Goal: Task Accomplishment & Management: Use online tool/utility

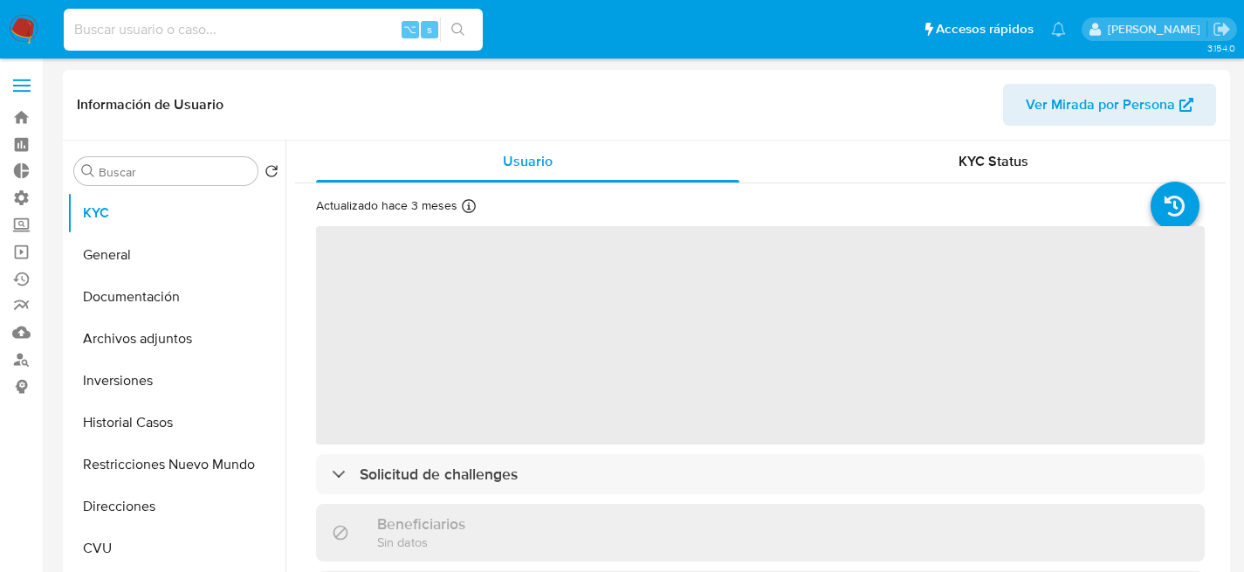
click at [364, 34] on input at bounding box center [273, 29] width 419 height 23
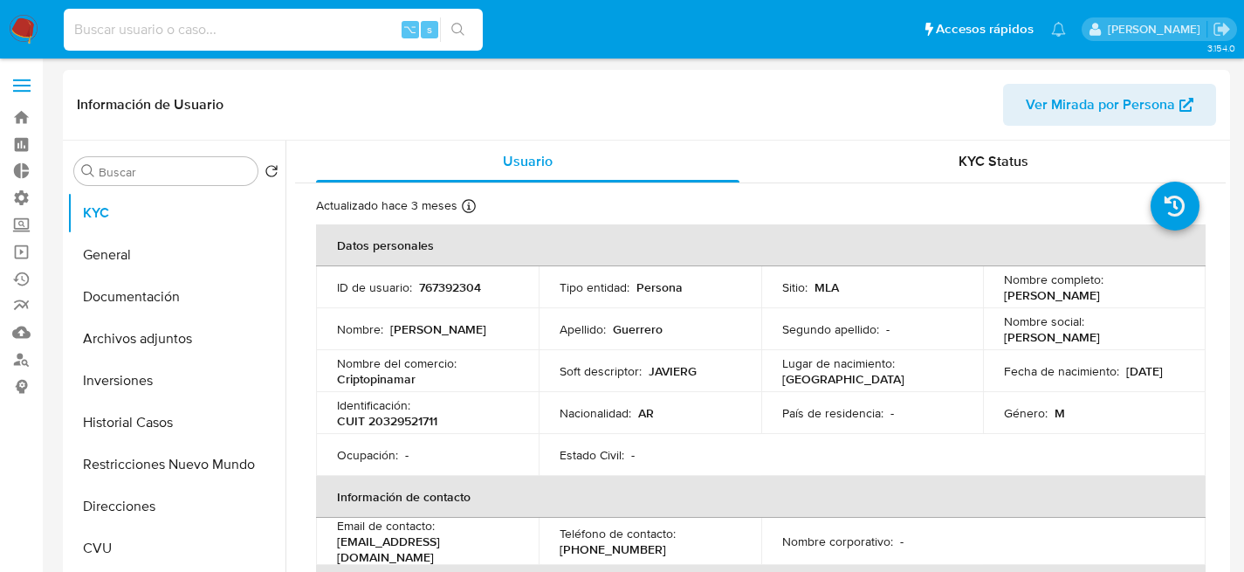
click at [357, 32] on input at bounding box center [273, 29] width 419 height 23
paste input "VojlbQqCVMCp5hT6B4ykbv2s"
type input "VojlbQqCVMCp5hT6B4ykbv2s"
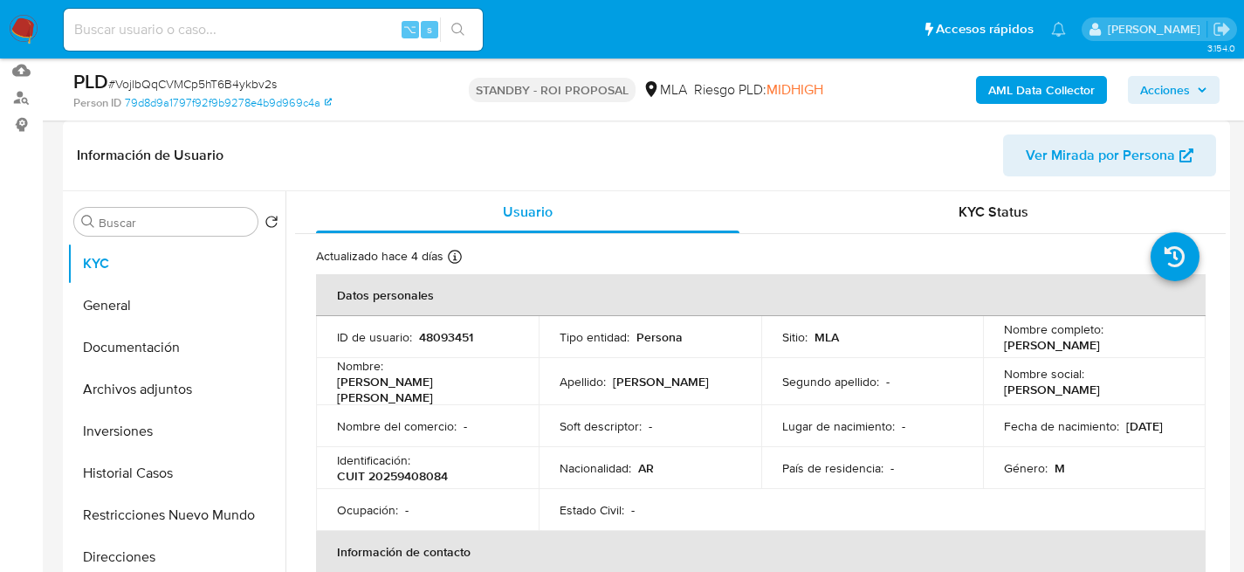
select select "10"
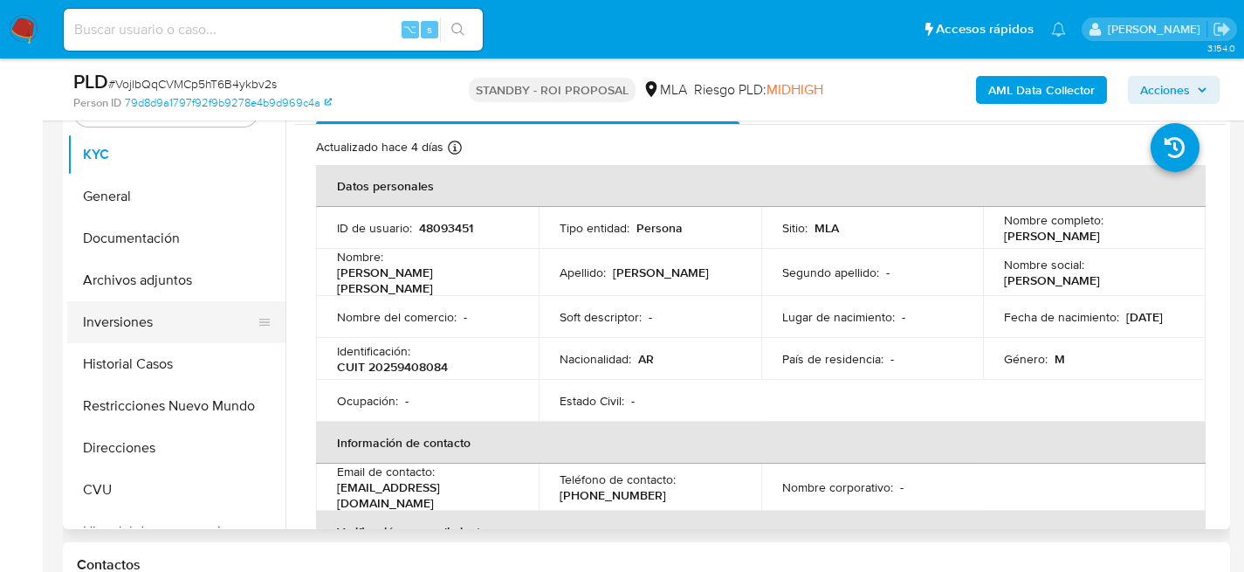
scroll to position [388, 0]
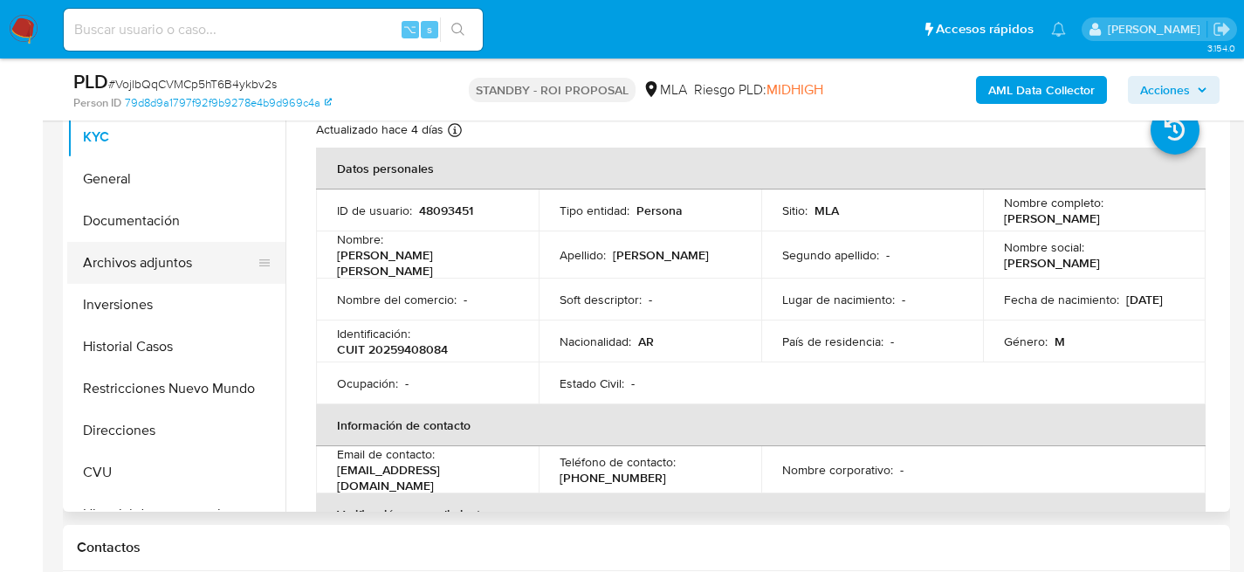
click at [172, 255] on button "Archivos adjuntos" at bounding box center [169, 263] width 204 height 42
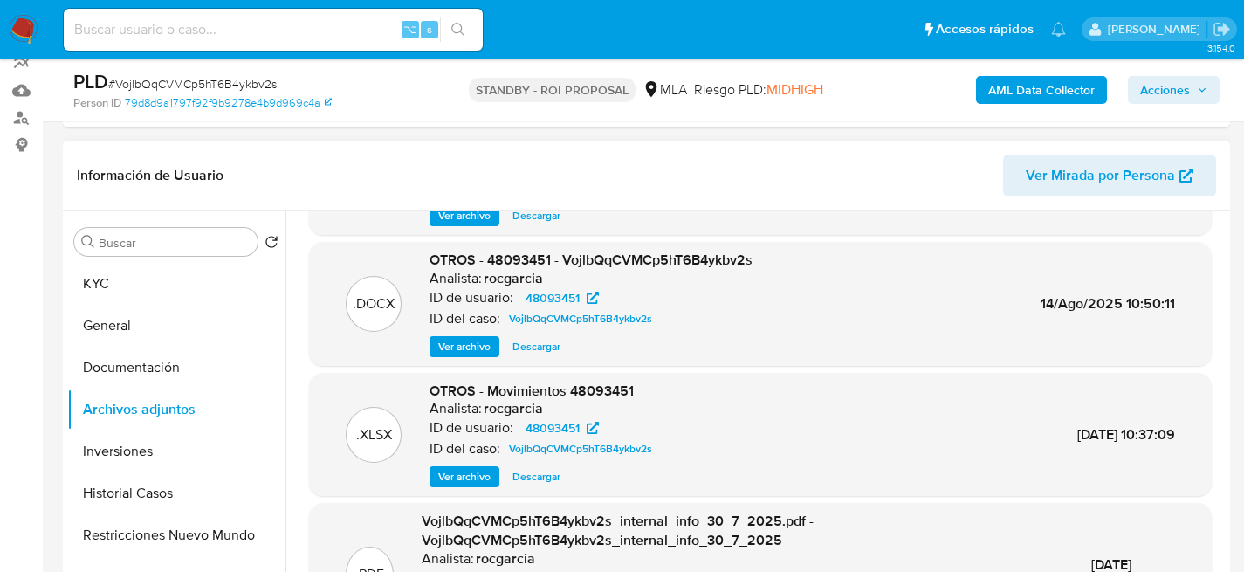
scroll to position [115, 0]
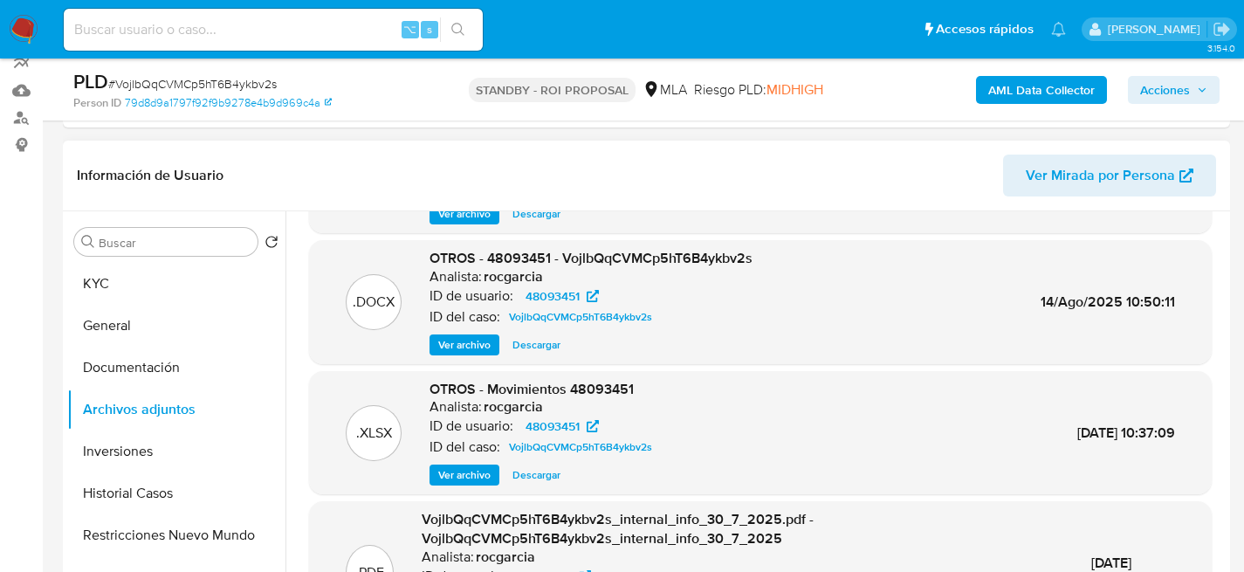
click at [454, 336] on span "Ver archivo" at bounding box center [464, 344] width 52 height 17
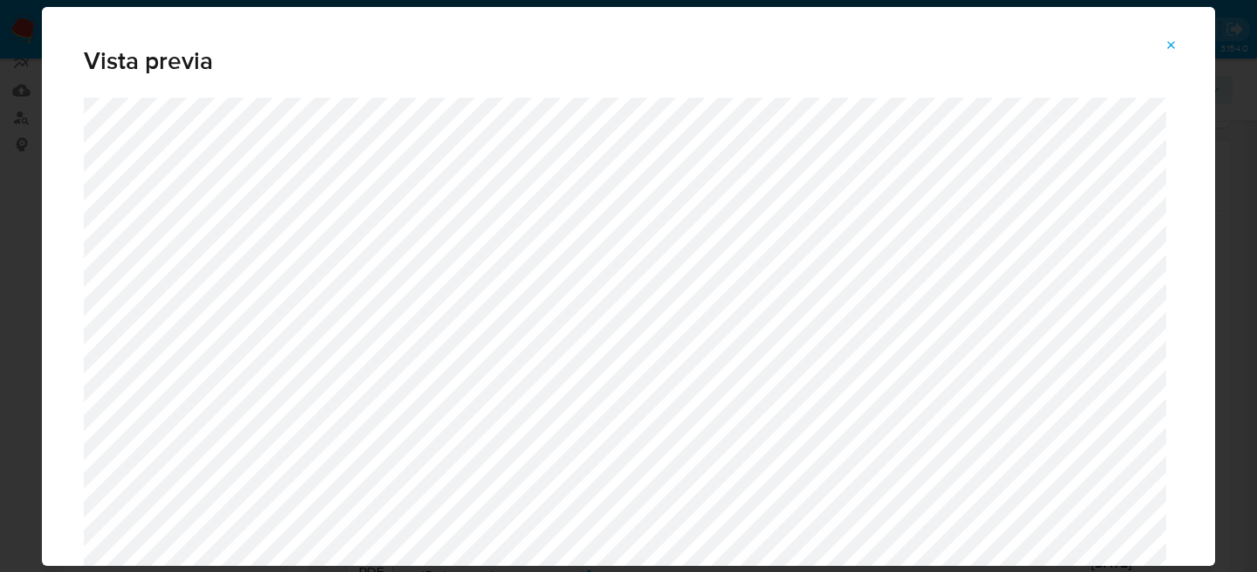
click at [1171, 45] on icon "Attachment preview" at bounding box center [1172, 45] width 8 height 8
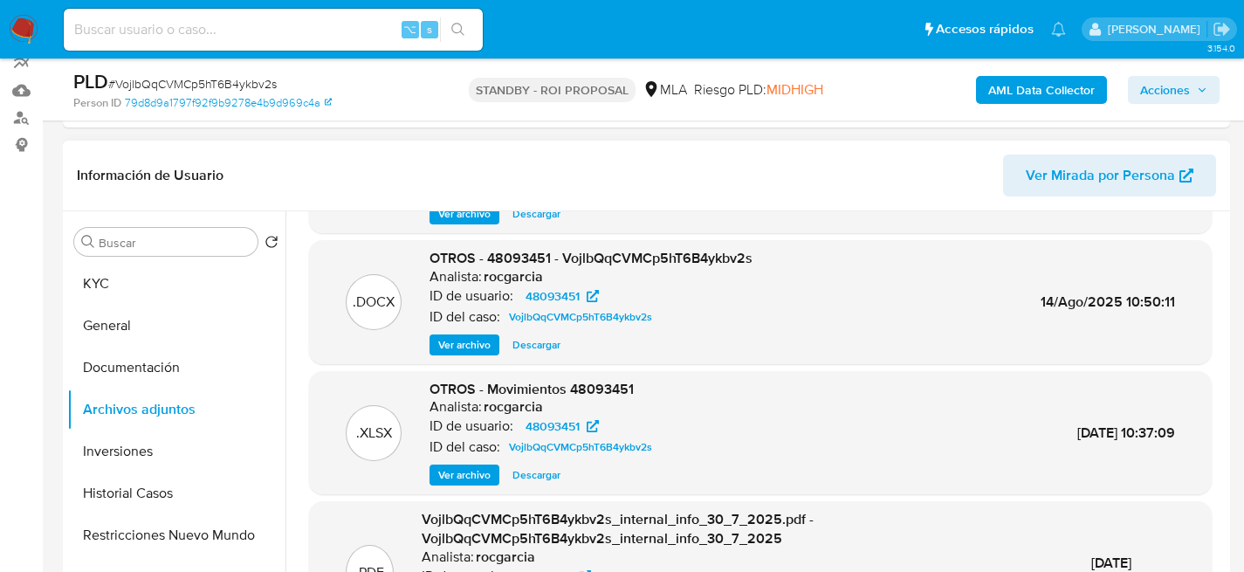
click at [485, 332] on div "OTROS - 48093451 - VojlbQqCVMCp5hT6B4ykbv2s Analista: rocgarcia ID de usuario: …" at bounding box center [590, 302] width 323 height 106
click at [485, 336] on span "Ver archivo" at bounding box center [464, 344] width 52 height 17
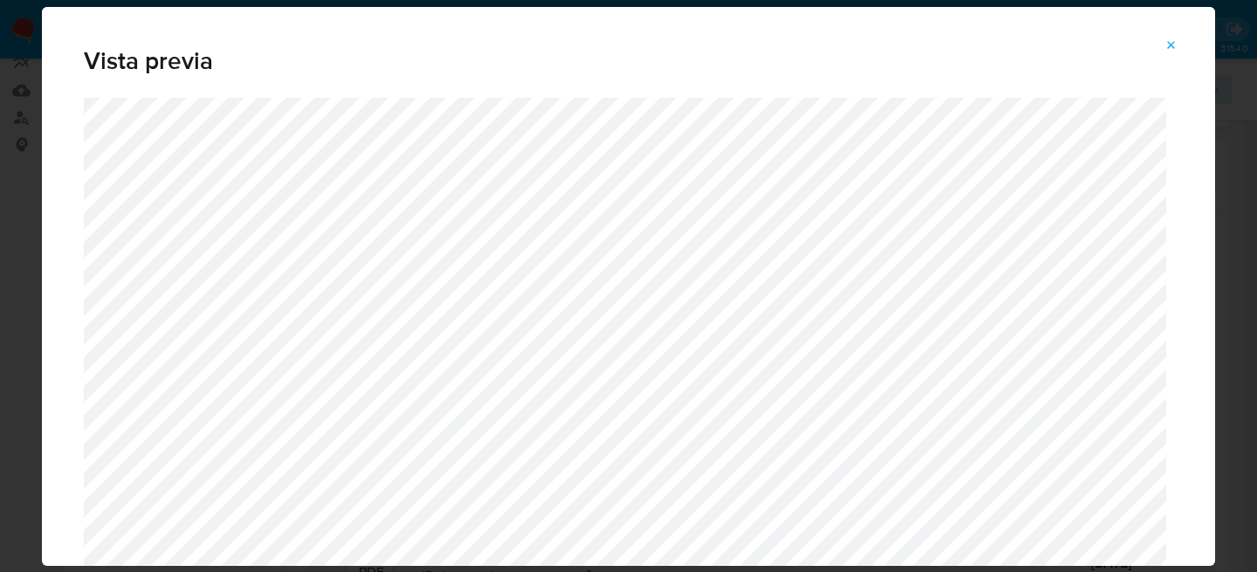
drag, startPoint x: 1170, startPoint y: 45, endPoint x: 1162, endPoint y: 51, distance: 11.2
click at [1171, 45] on icon "Attachment preview" at bounding box center [1172, 45] width 8 height 8
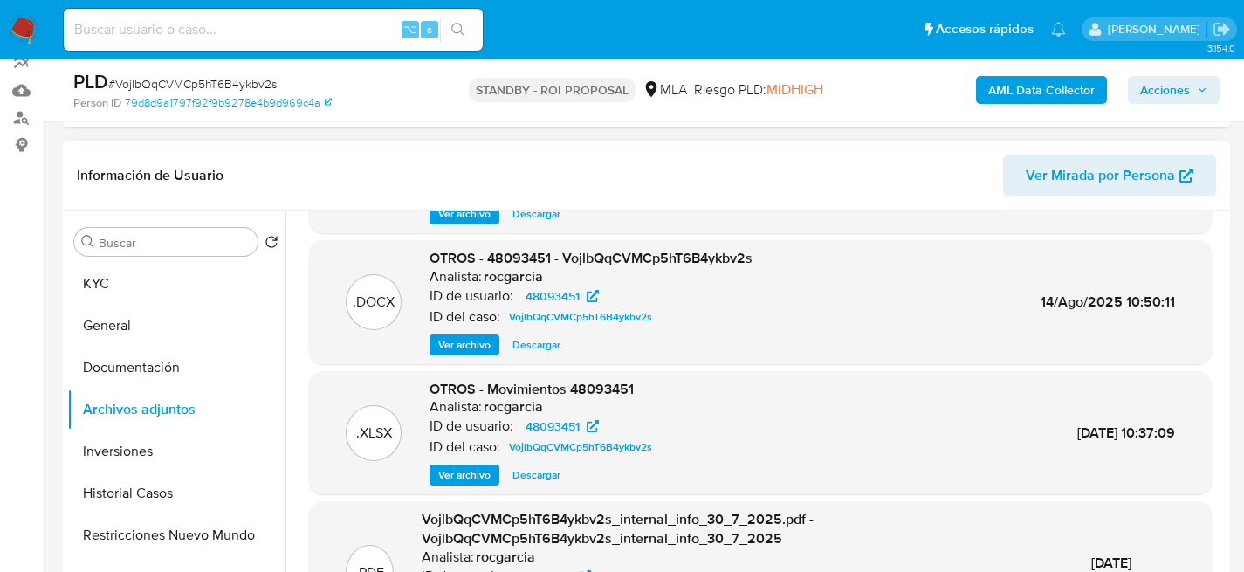
click at [454, 471] on span "Ver archivo" at bounding box center [464, 474] width 52 height 17
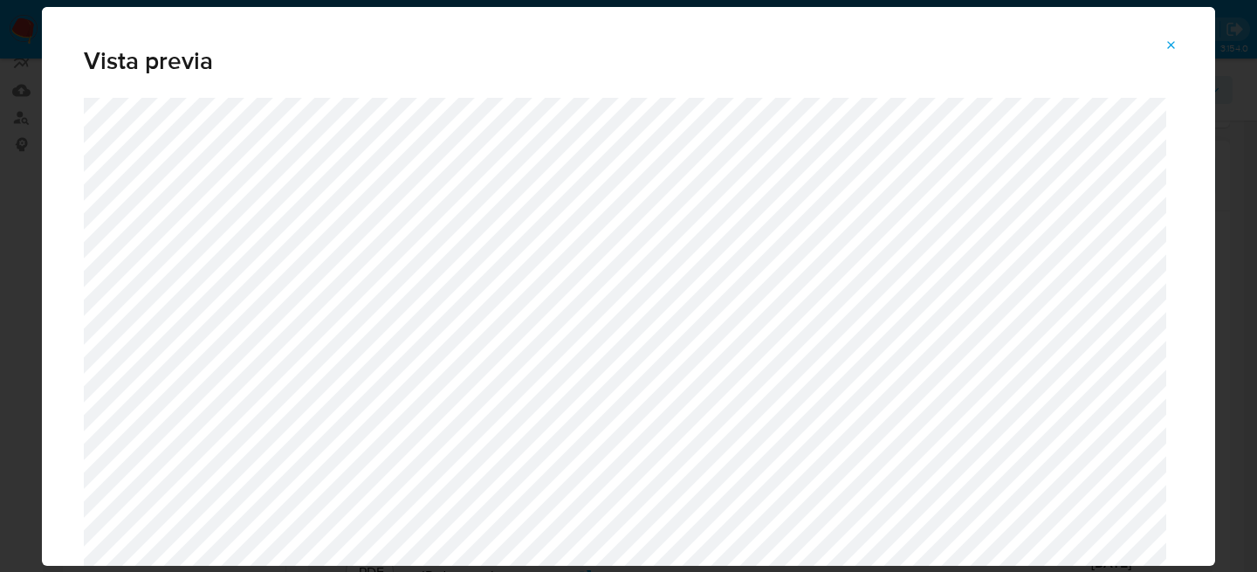
click at [1163, 55] on button "Attachment preview" at bounding box center [1171, 45] width 38 height 28
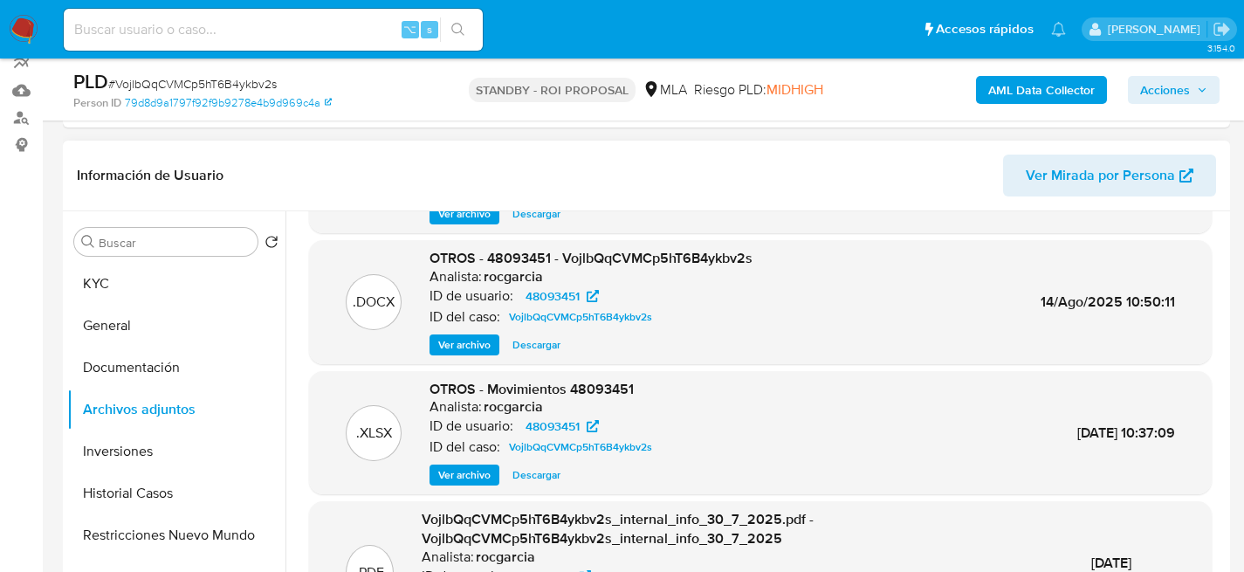
click at [538, 484] on span "Descargar" at bounding box center [536, 474] width 48 height 17
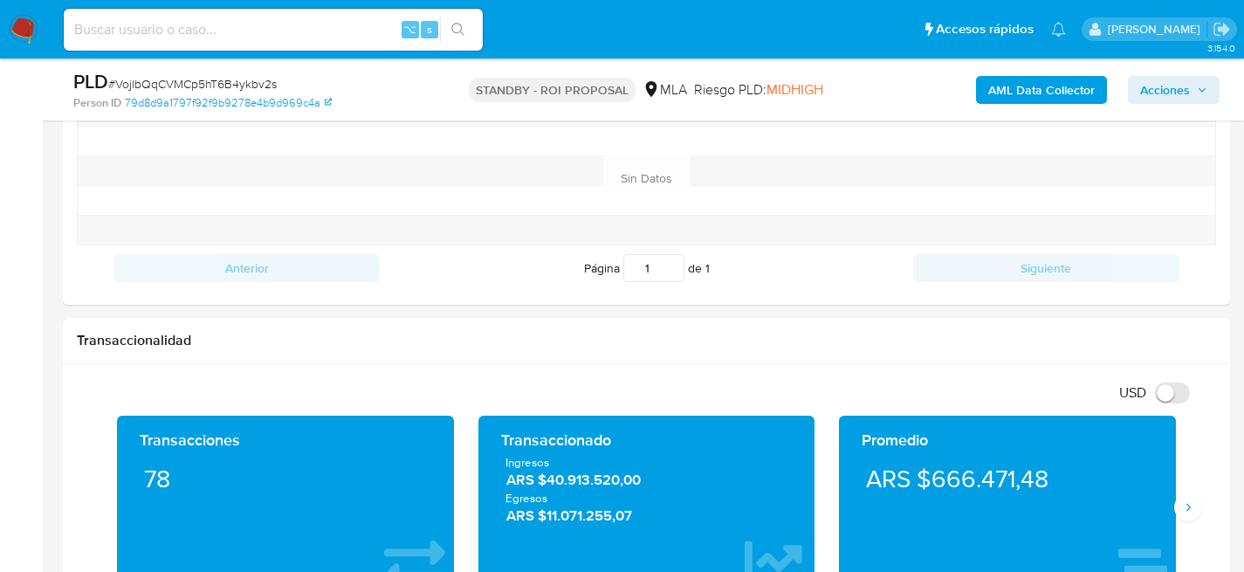
scroll to position [1181, 0]
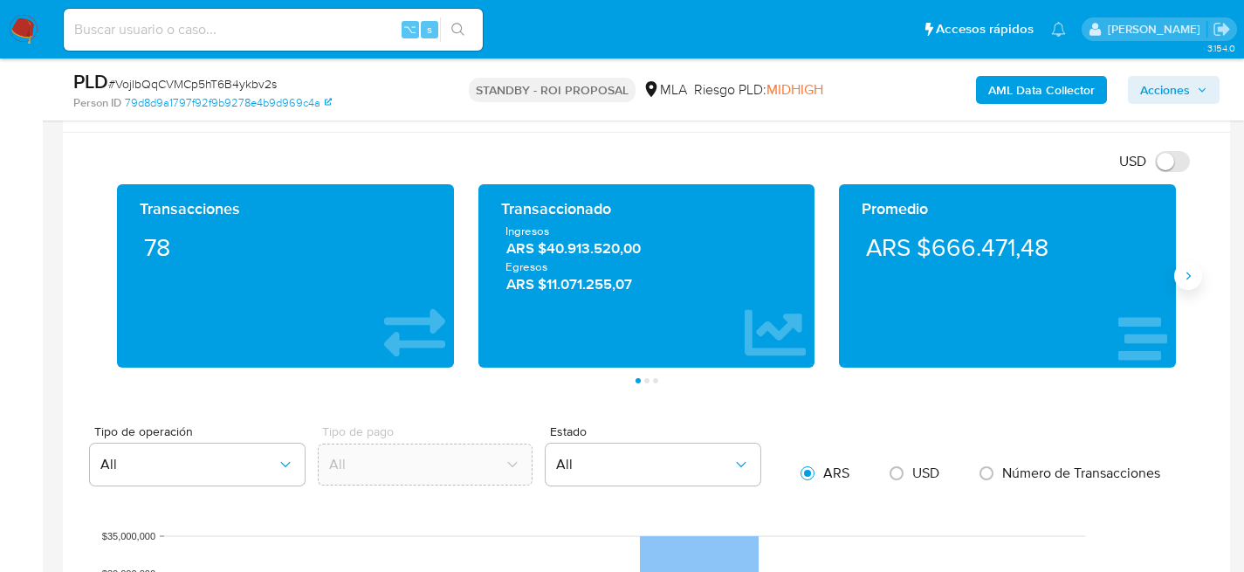
click at [1188, 276] on icon "Siguiente" at bounding box center [1188, 276] width 14 height 14
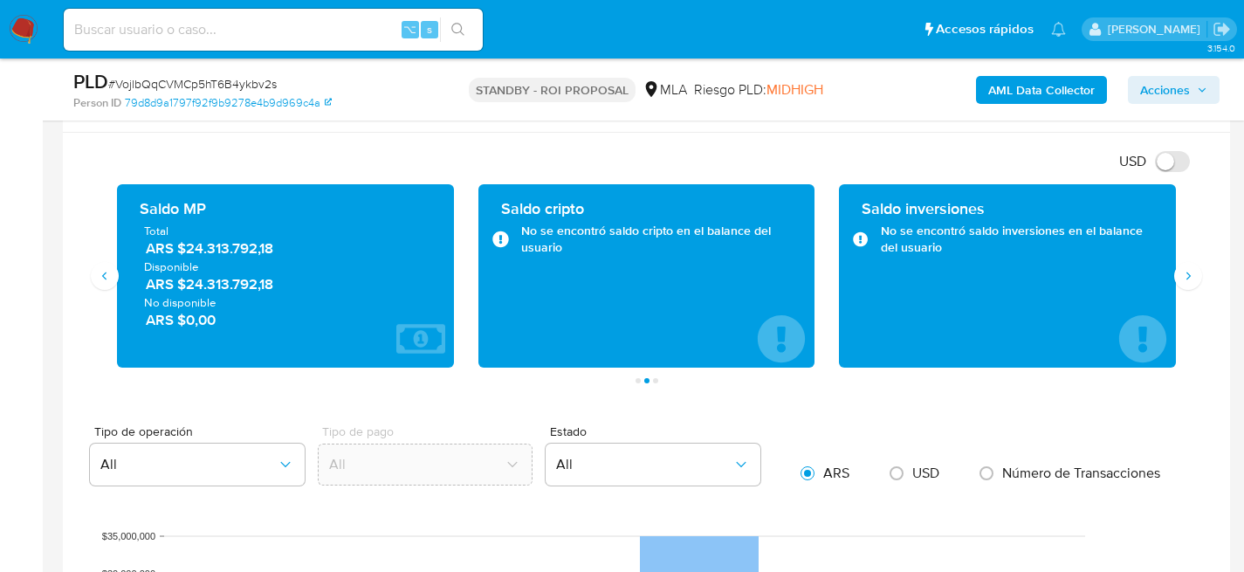
click at [27, 25] on img at bounding box center [24, 30] width 30 height 30
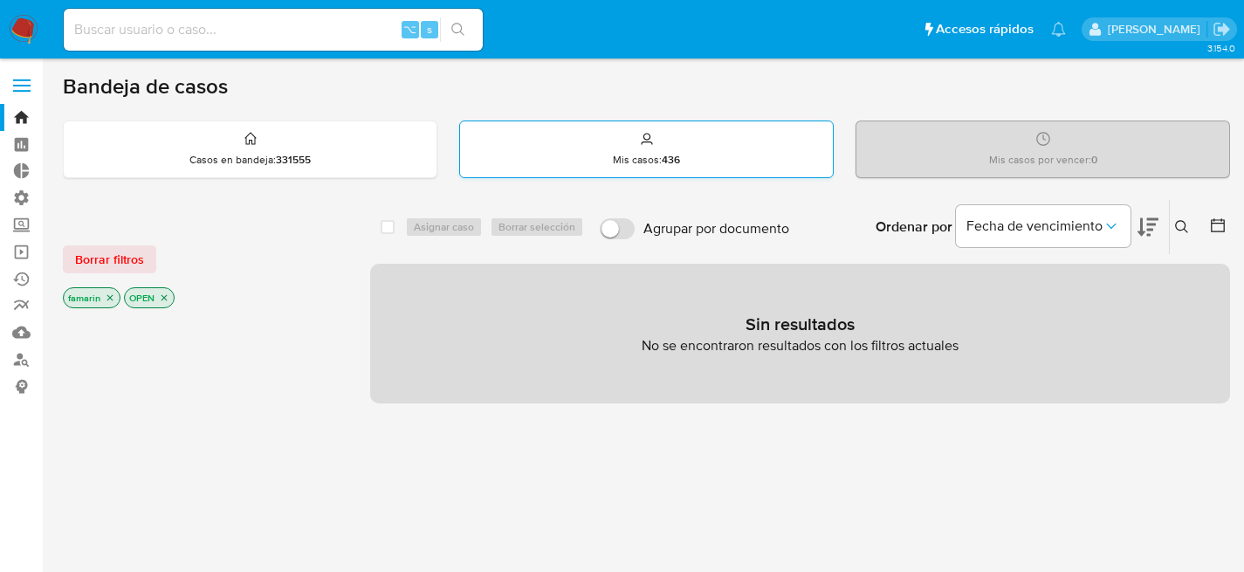
click at [573, 148] on div "Mis casos : 436" at bounding box center [646, 149] width 373 height 56
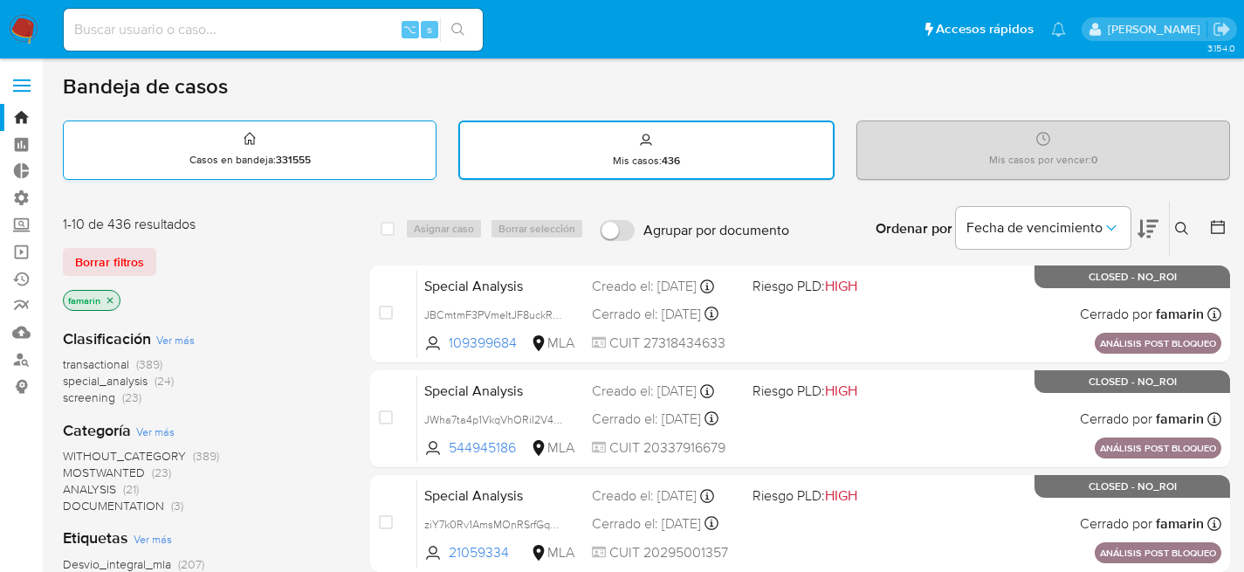
click at [278, 136] on div "Casos en bandeja : 331555" at bounding box center [250, 149] width 372 height 56
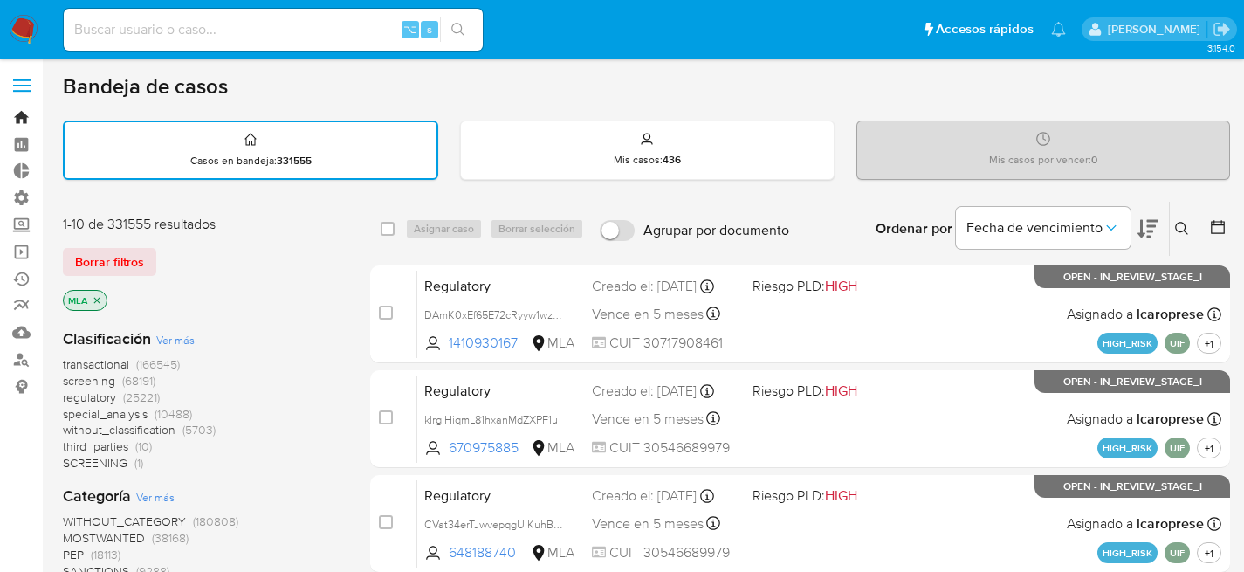
click at [19, 107] on link "Bandeja" at bounding box center [104, 117] width 208 height 27
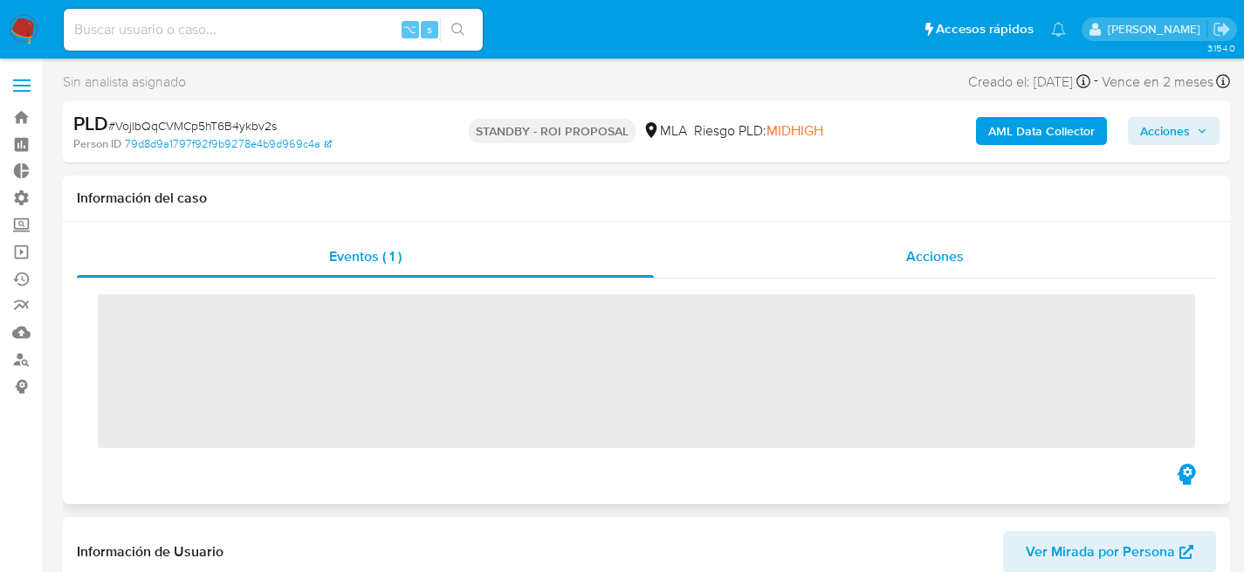
click at [896, 240] on div "Acciones" at bounding box center [935, 257] width 562 height 42
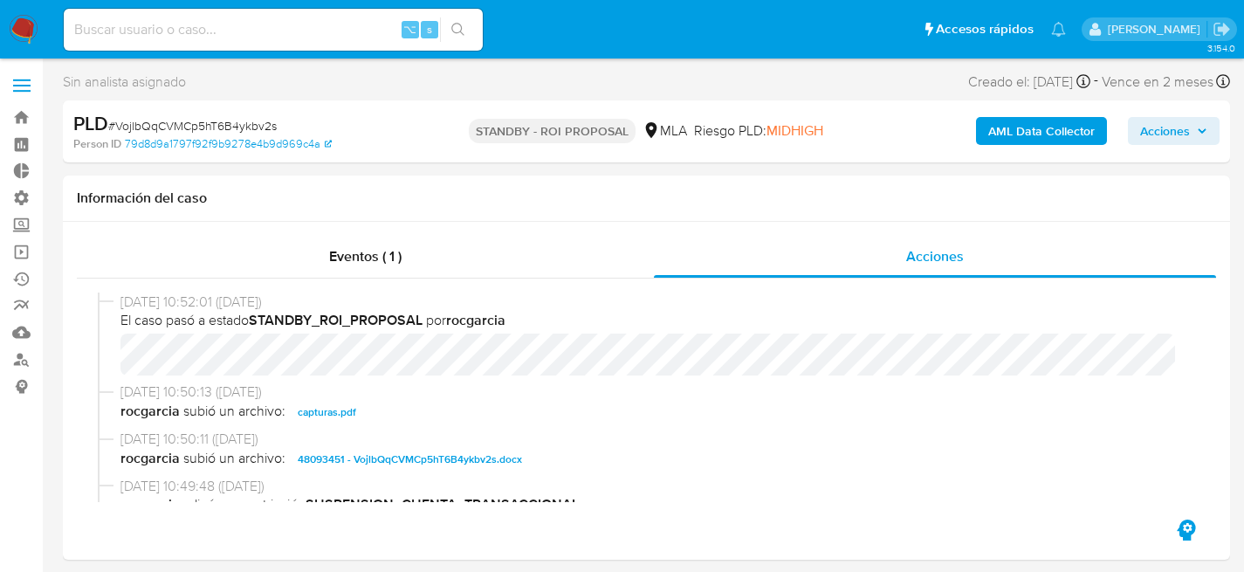
select select "10"
click at [237, 126] on span "# VojlbQqCVMCp5hT6B4ykbv2s" at bounding box center [192, 125] width 168 height 17
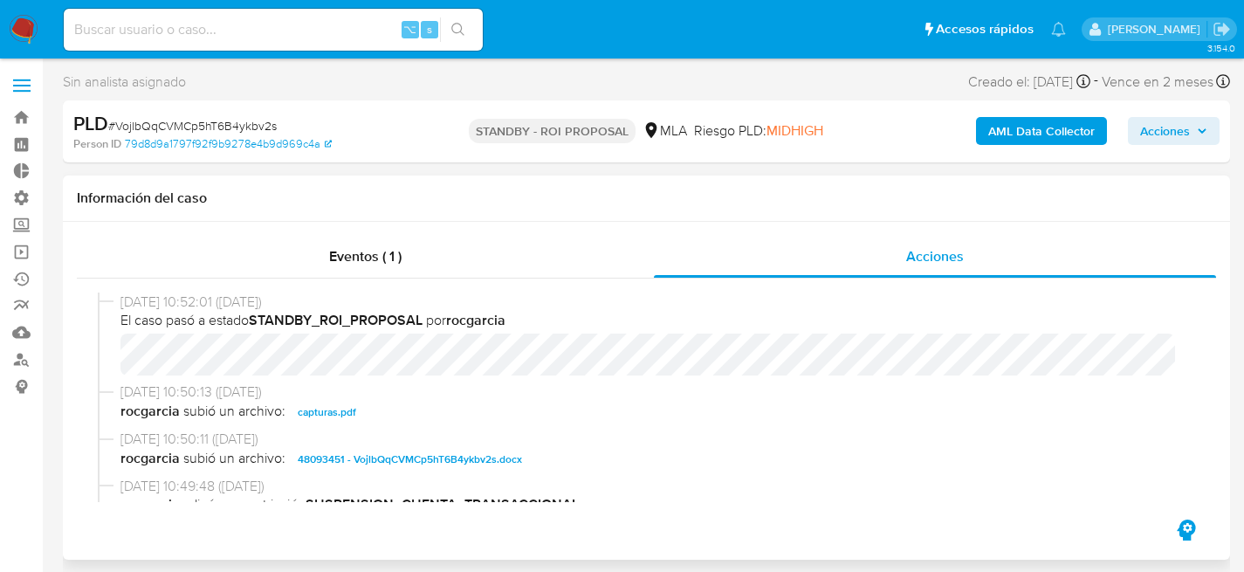
click at [621, 233] on div "Eventos ( 1 ) Acciones 14/08/2025 10:52:01 (hace 4 días) El caso pasó a estado …" at bounding box center [646, 391] width 1167 height 338
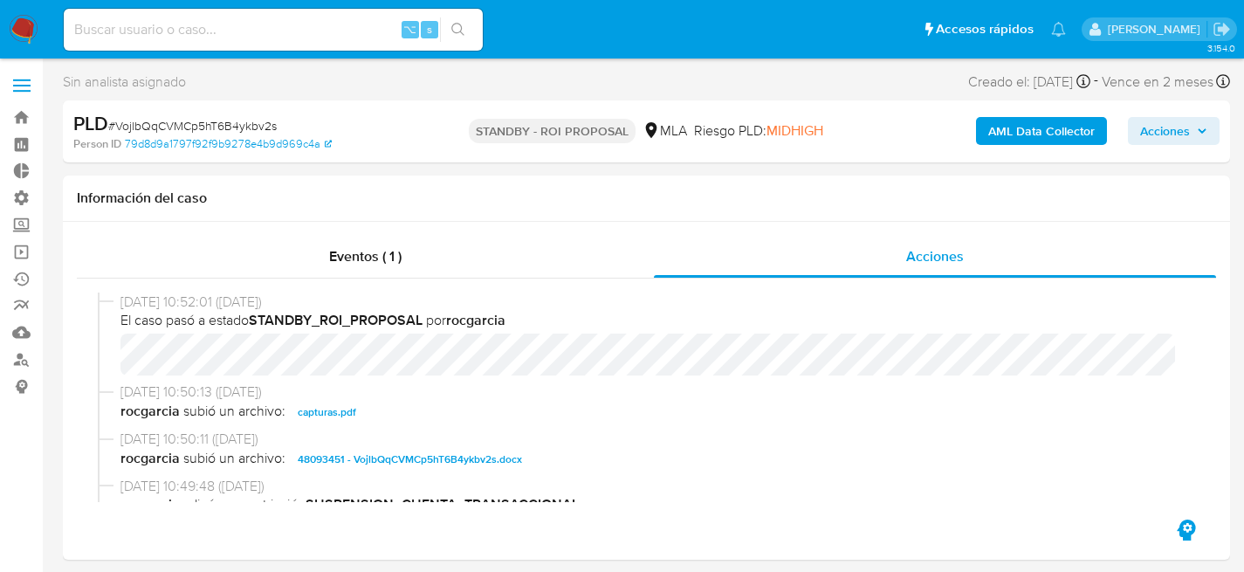
click at [258, 127] on span "# VojlbQqCVMCp5hT6B4ykbv2s" at bounding box center [192, 125] width 168 height 17
copy span "VojlbQqCVMCp5hT6B4ykbv2s"
click at [21, 23] on img at bounding box center [24, 30] width 30 height 30
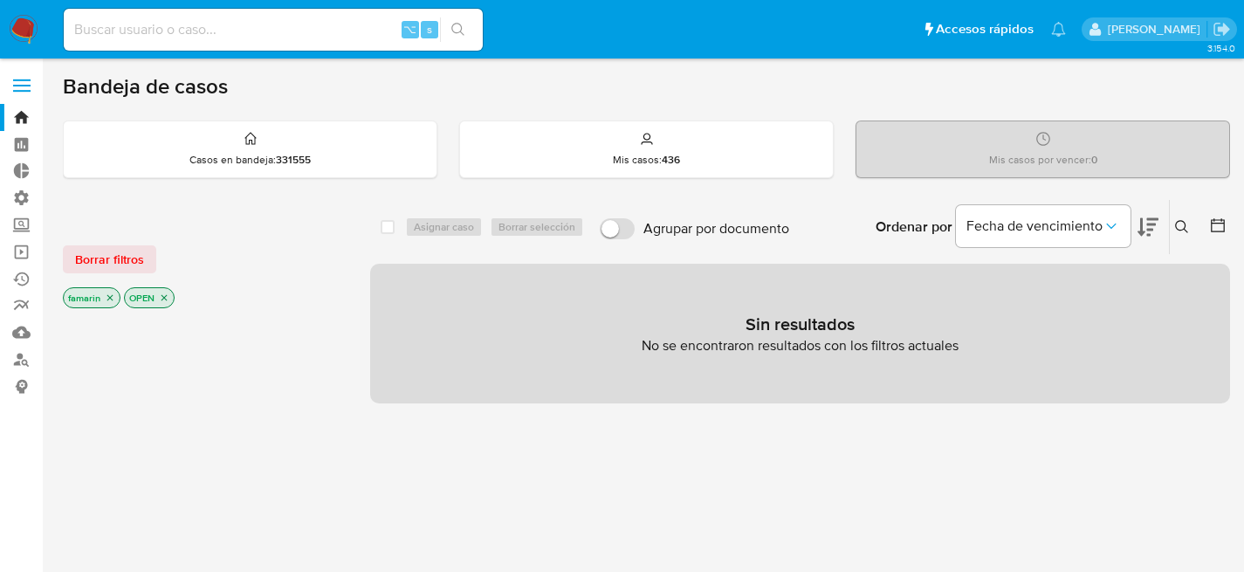
click at [154, 29] on input at bounding box center [273, 29] width 419 height 23
click at [166, 31] on input at bounding box center [273, 29] width 419 height 23
click at [1191, 233] on button at bounding box center [1184, 226] width 29 height 21
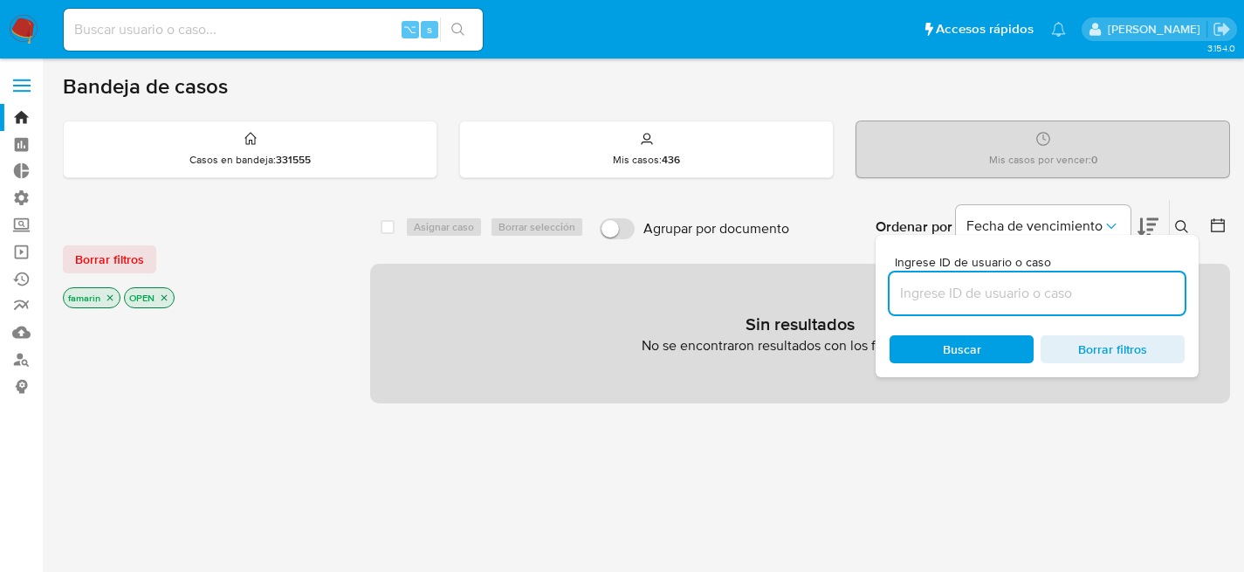
click at [1004, 296] on input at bounding box center [1036, 293] width 295 height 23
type input "VojlbQqCVMCp5hT6B4ykbv2s"
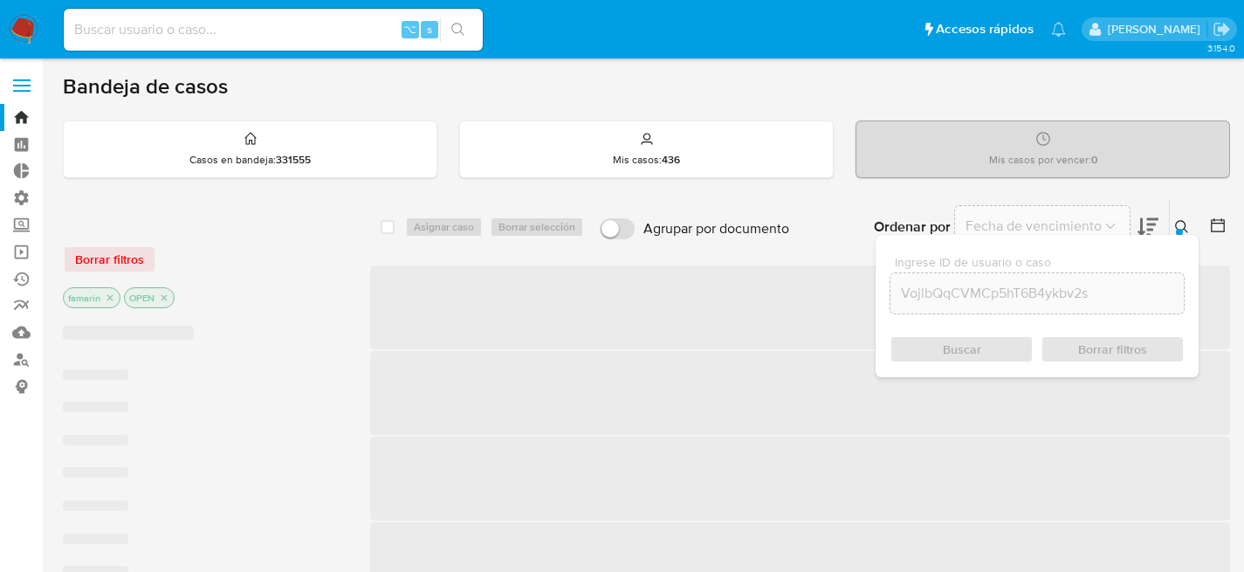
click at [948, 342] on div "Buscar Borrar filtros" at bounding box center [1036, 349] width 295 height 28
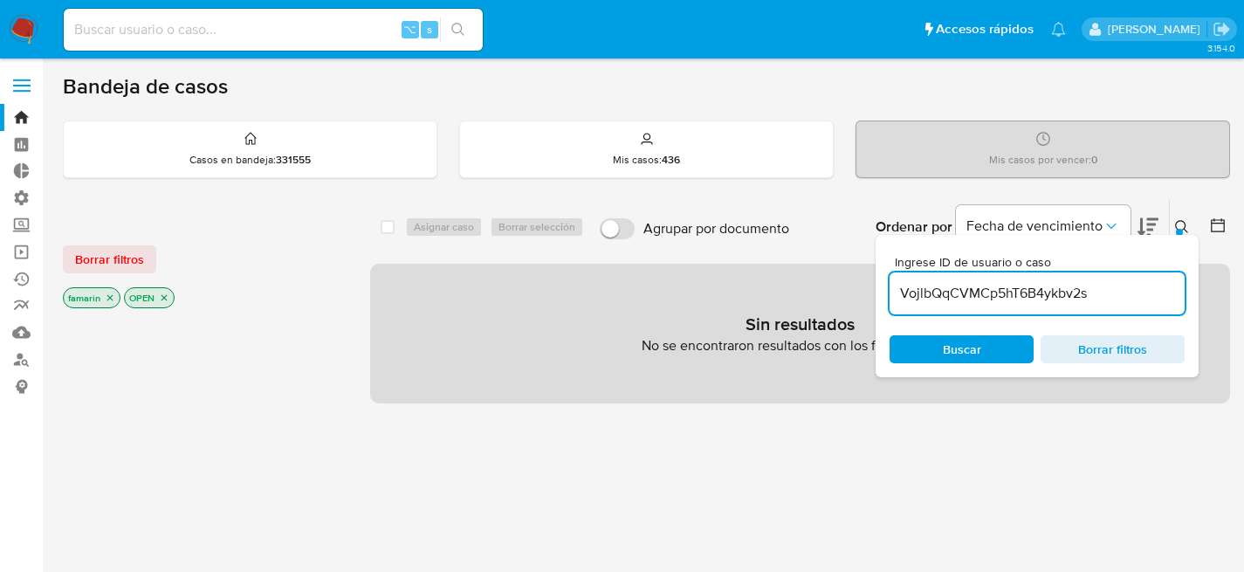
click at [223, 282] on div "Borrar filtros famarin OPEN" at bounding box center [202, 262] width 279 height 99
click at [110, 257] on span "Borrar filtros" at bounding box center [109, 259] width 69 height 24
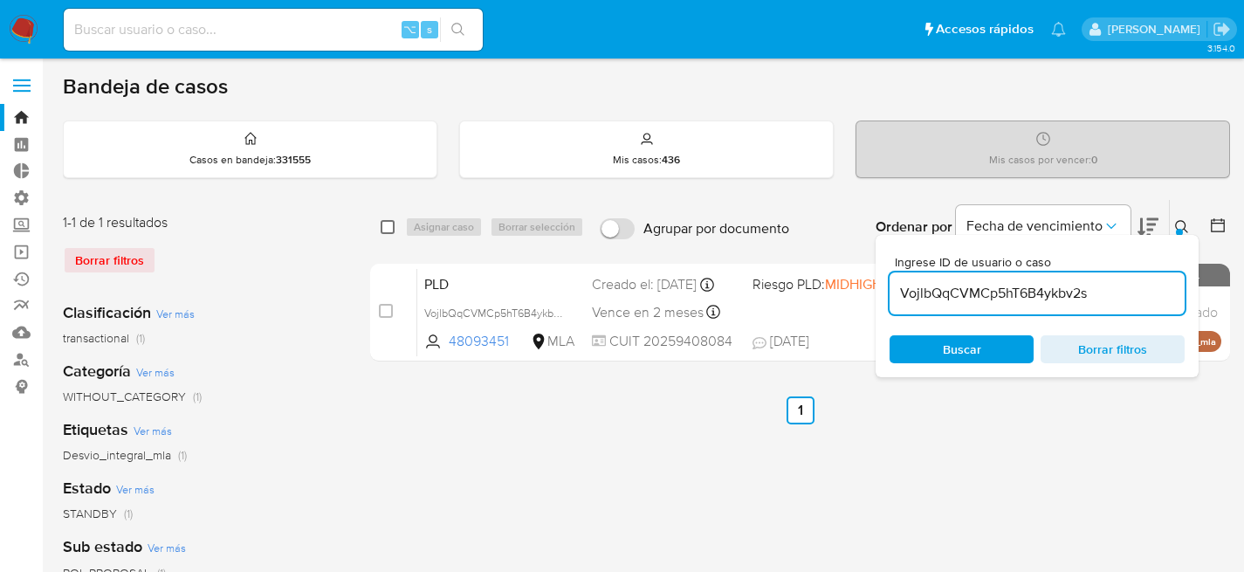
click at [381, 228] on input "checkbox" at bounding box center [388, 227] width 14 height 14
checkbox input "true"
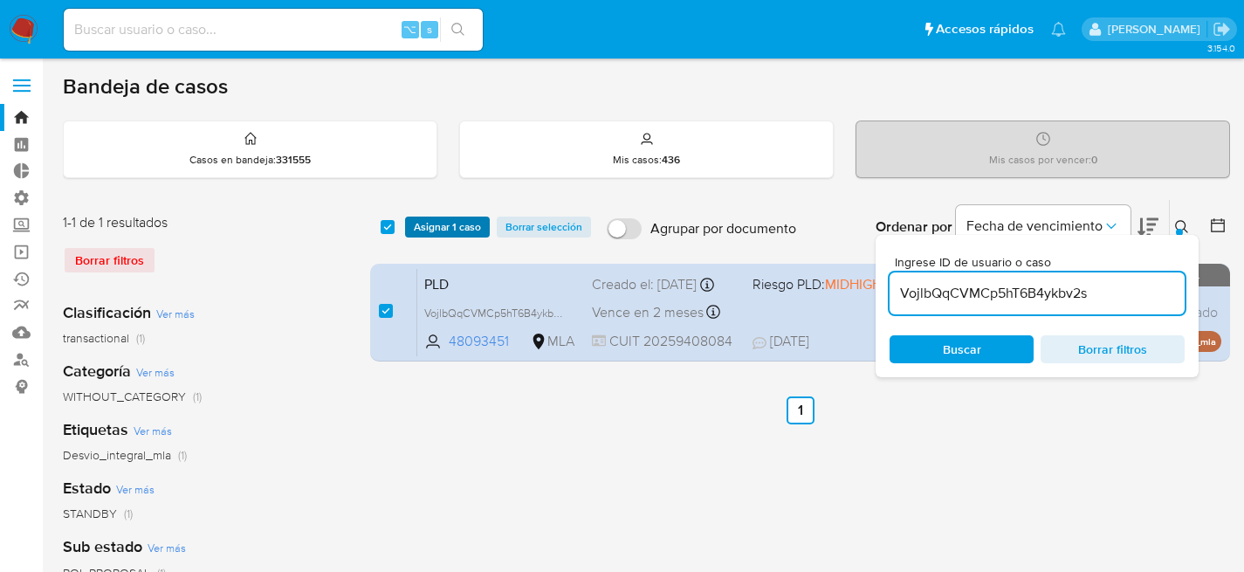
click at [434, 219] on span "Asignar 1 caso" at bounding box center [447, 226] width 67 height 17
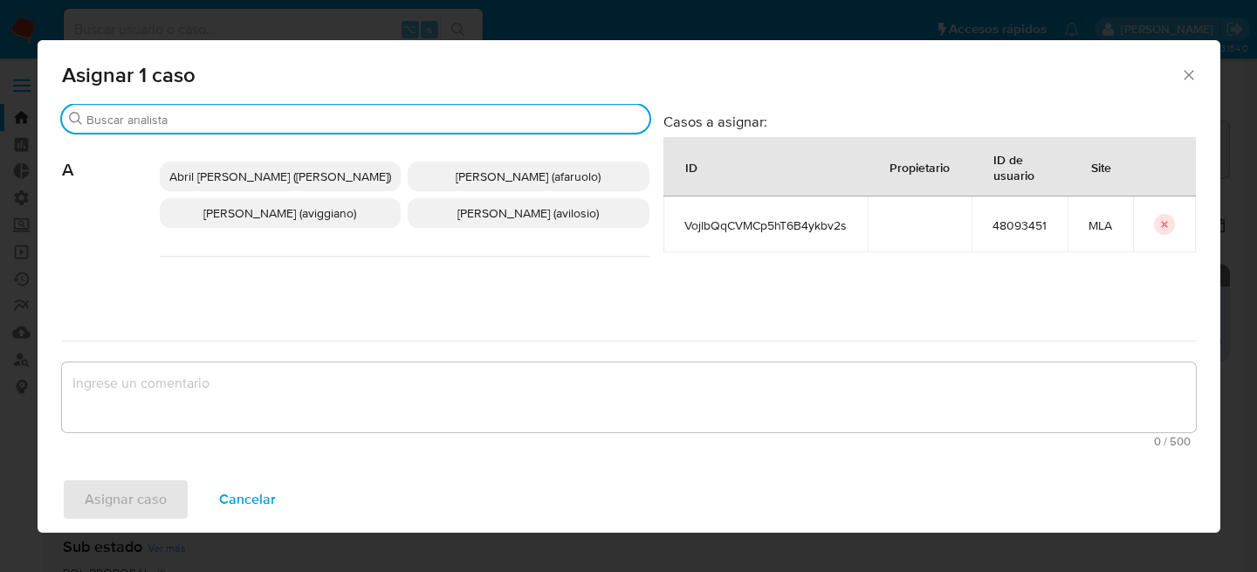
click at [404, 125] on input "Buscar" at bounding box center [364, 120] width 556 height 16
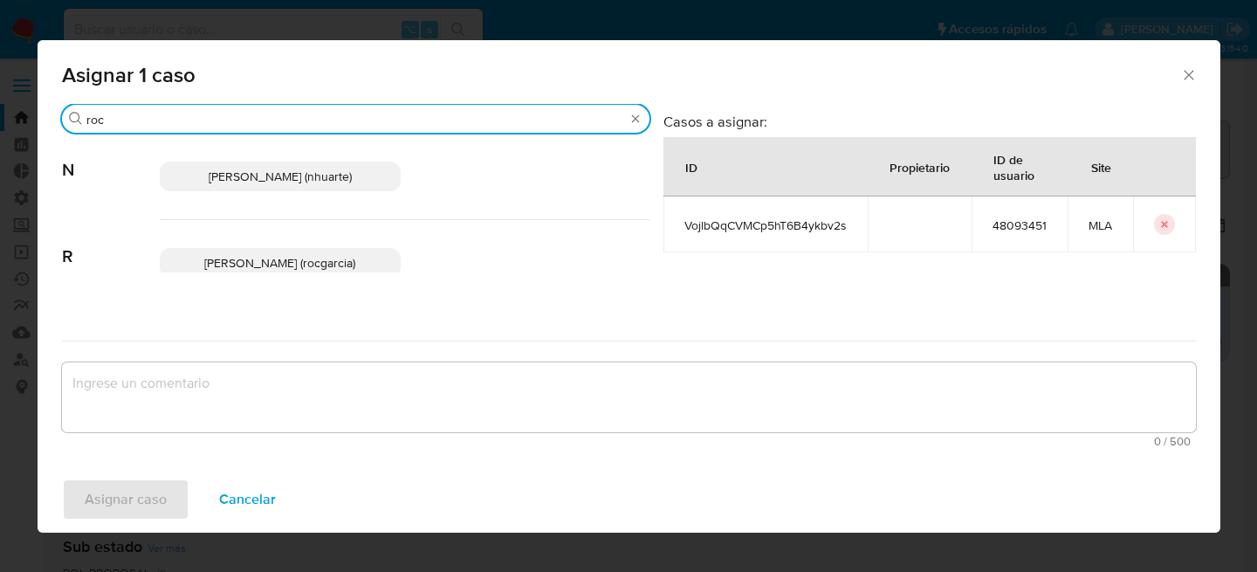
type input "roc"
click at [258, 261] on span "Rocio Garcia (rocgarcia)" at bounding box center [279, 262] width 151 height 17
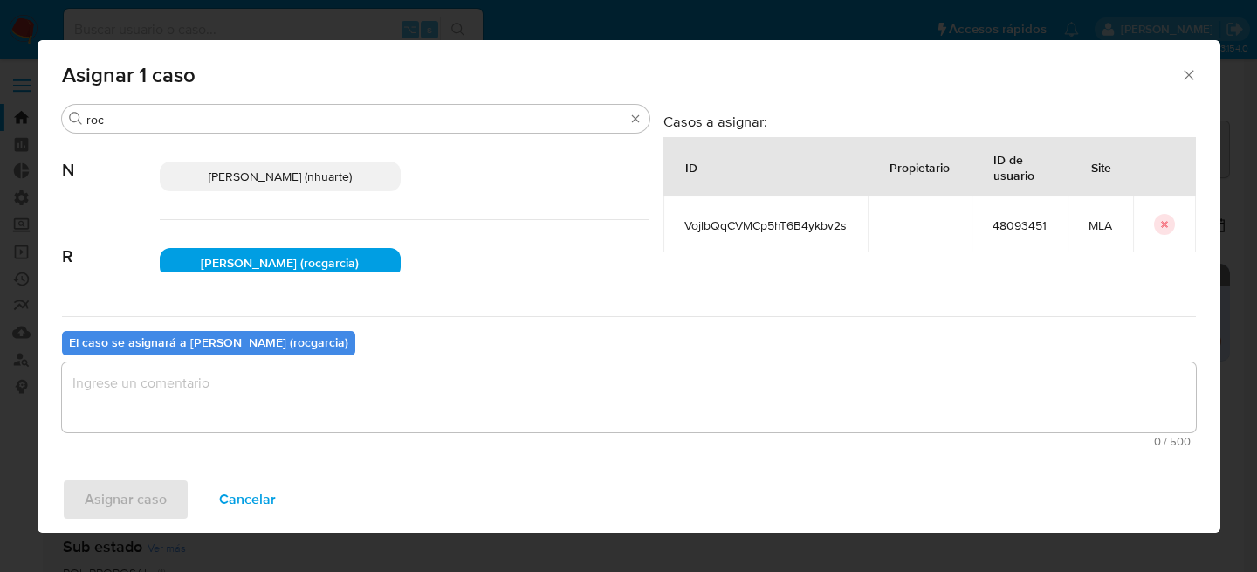
drag, startPoint x: 126, startPoint y: 407, endPoint x: 123, endPoint y: 415, distance: 9.1
click at [126, 407] on textarea "assign-modal" at bounding box center [629, 397] width 1134 height 70
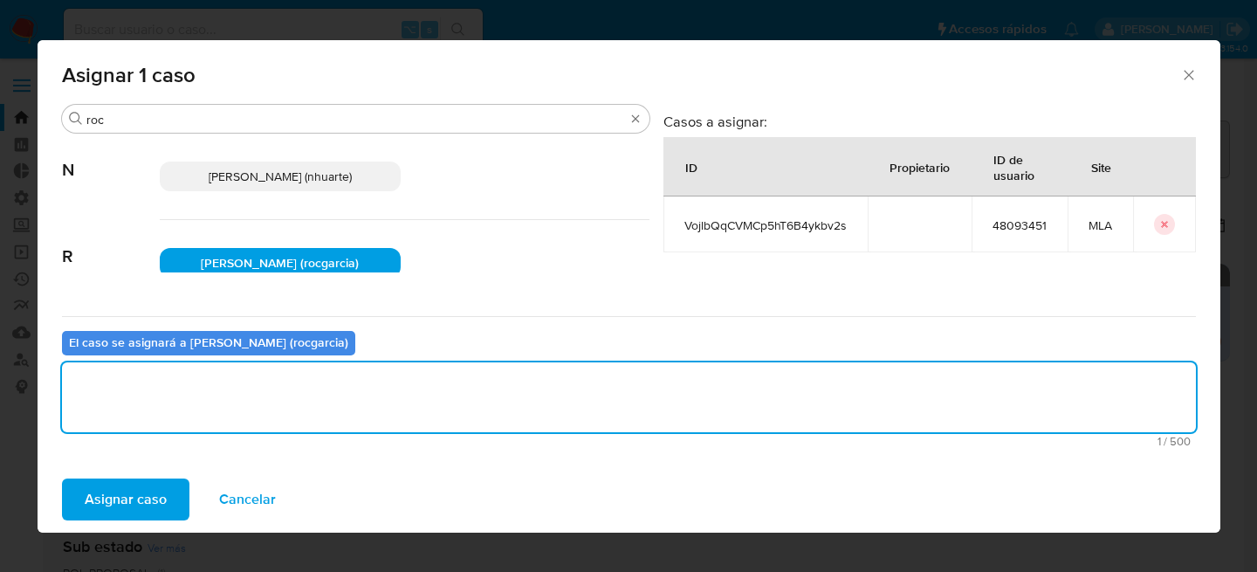
click at [128, 504] on span "Asignar caso" at bounding box center [126, 499] width 82 height 38
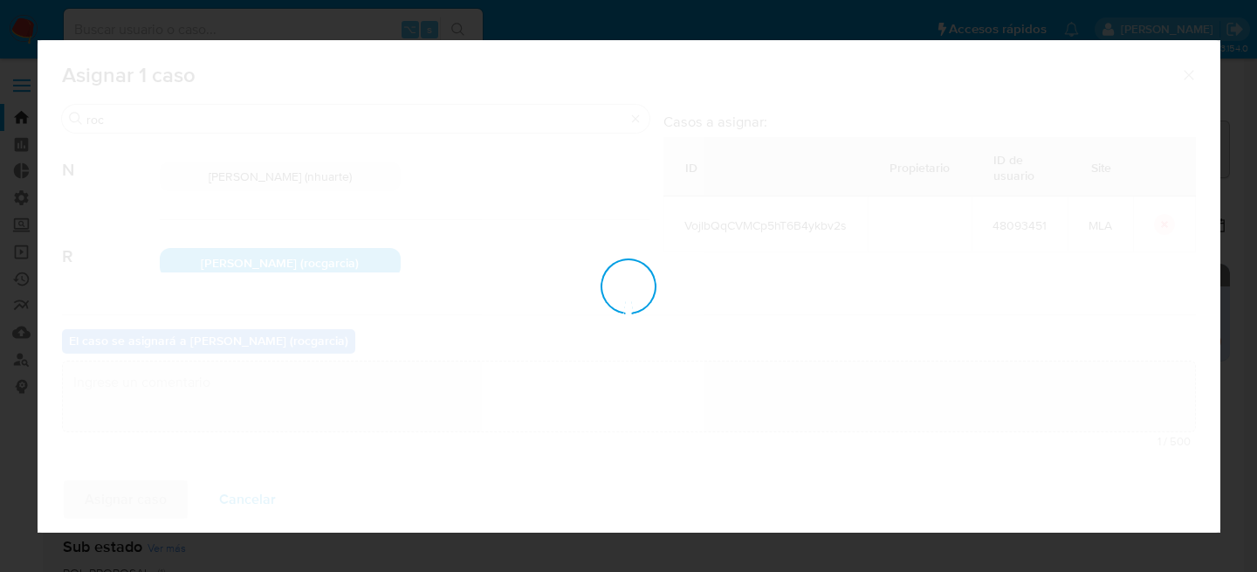
checkbox input "false"
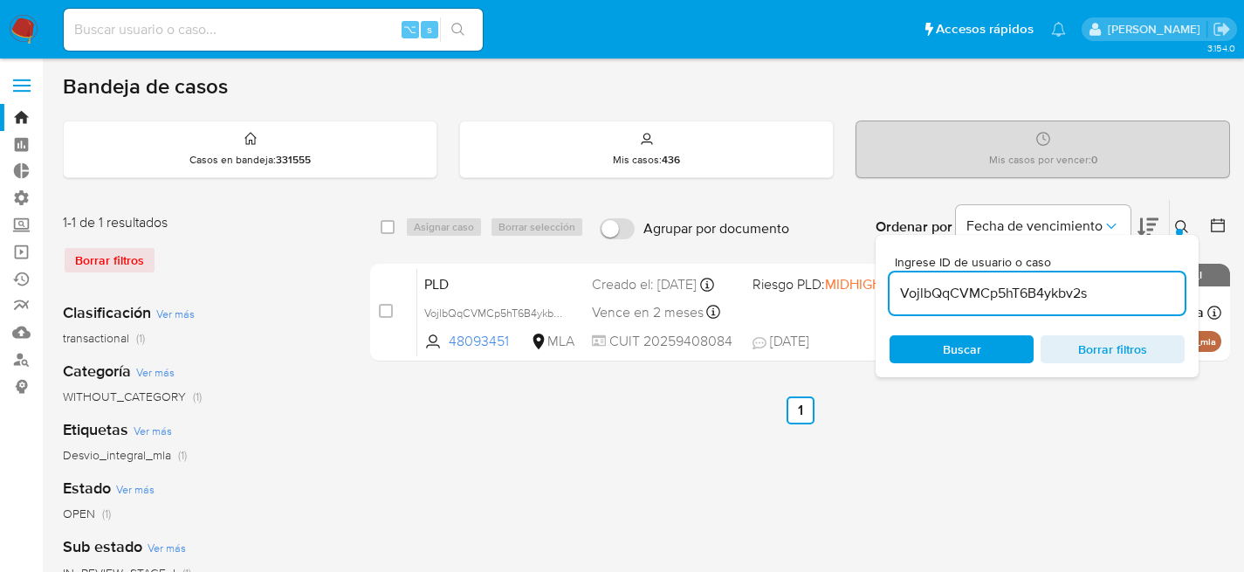
click at [1178, 216] on button at bounding box center [1184, 226] width 29 height 21
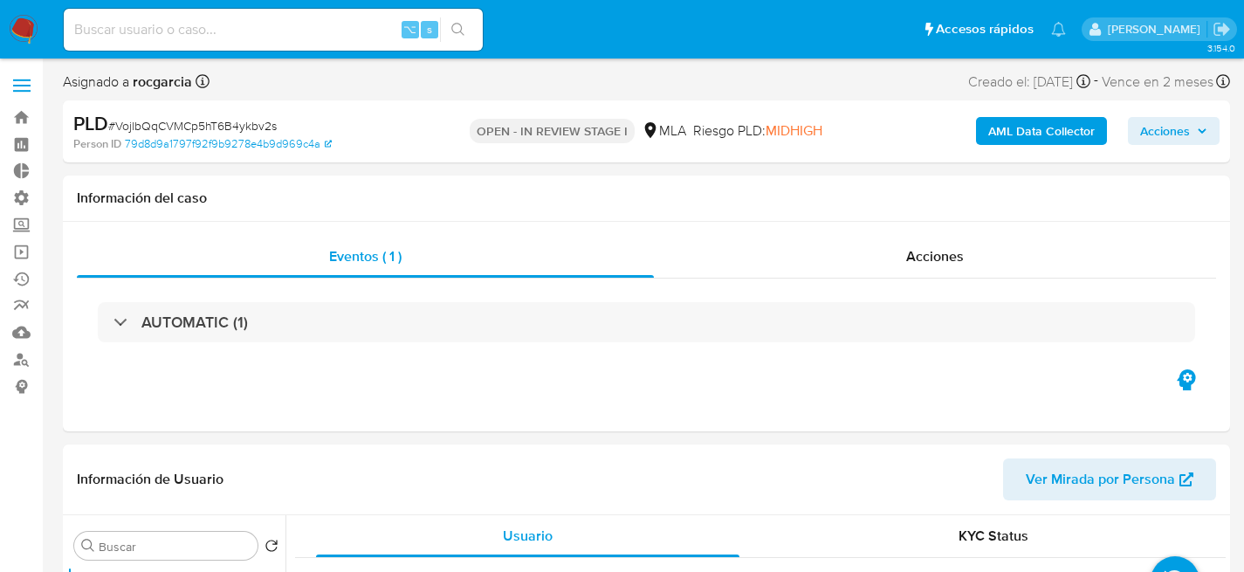
select select "10"
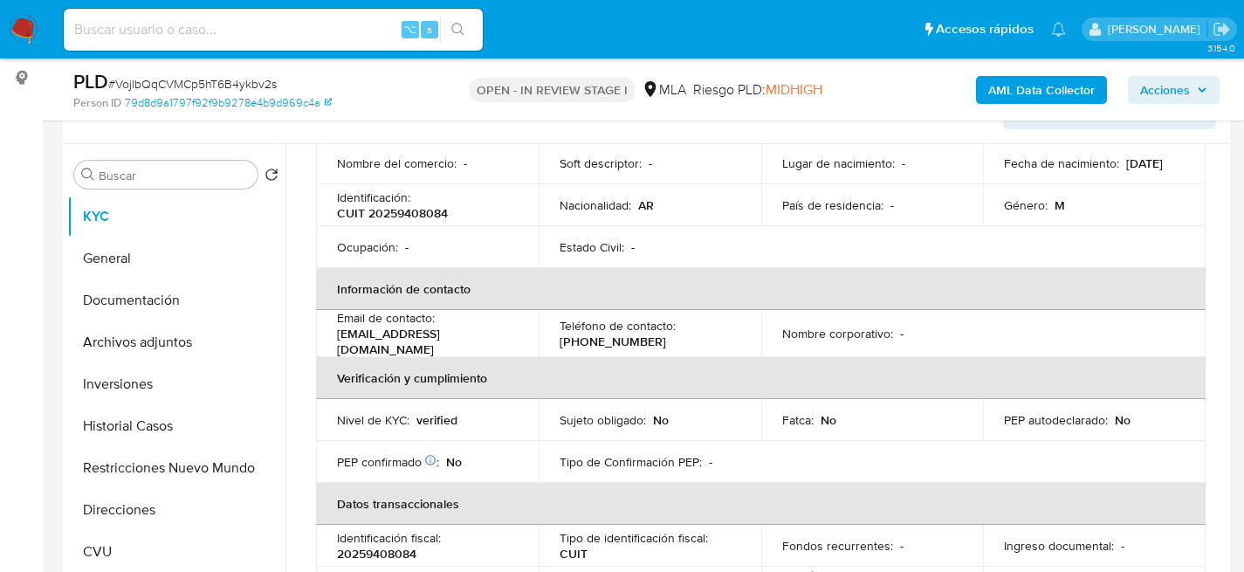
scroll to position [329, 0]
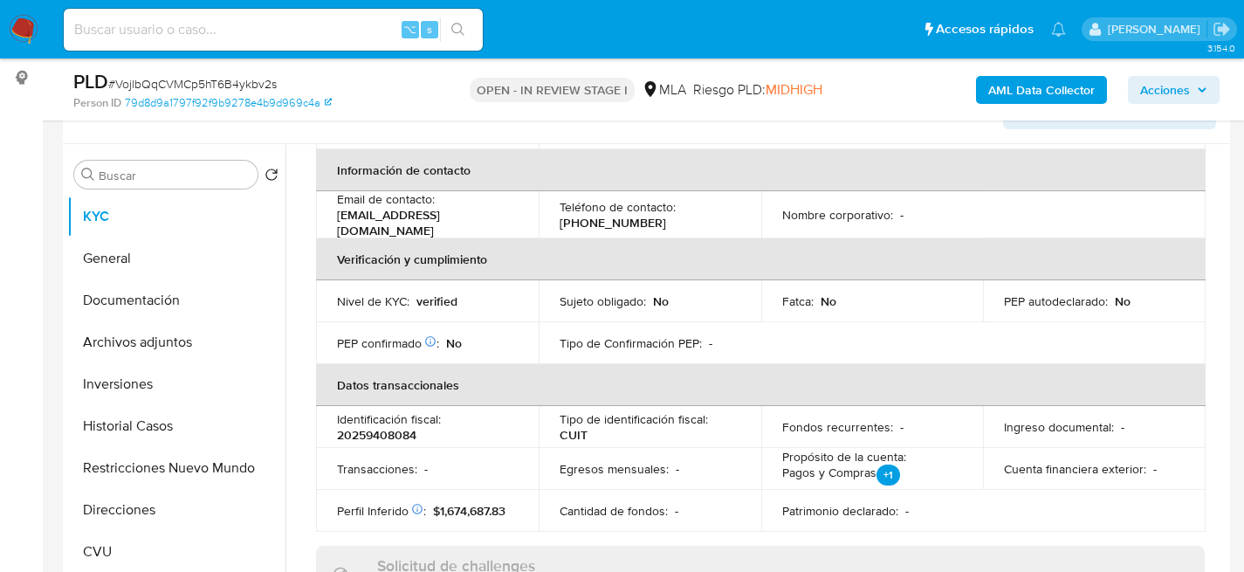
click at [425, 216] on p "[EMAIL_ADDRESS][DOMAIN_NAME]" at bounding box center [424, 222] width 174 height 31
copy div "Email de contacto : [EMAIL_ADDRESS][DOMAIN_NAME]"
click at [503, 216] on div "Email de contacto : [EMAIL_ADDRESS][DOMAIN_NAME]" at bounding box center [427, 214] width 181 height 47
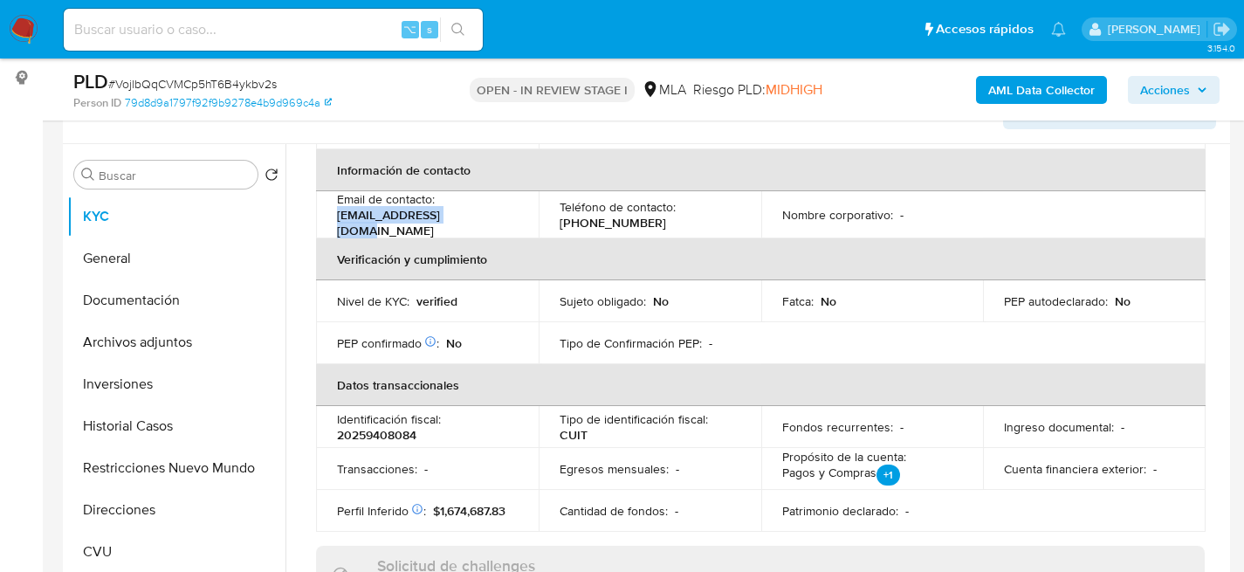
drag, startPoint x: 498, startPoint y: 216, endPoint x: 334, endPoint y: 214, distance: 163.2
click at [334, 214] on td "Email de contacto : [EMAIL_ADDRESS][DOMAIN_NAME]" at bounding box center [427, 214] width 223 height 47
copy p "[EMAIL_ADDRESS][DOMAIN_NAME]"
click at [473, 231] on td "Email de contacto : [EMAIL_ADDRESS][DOMAIN_NAME]" at bounding box center [427, 214] width 223 height 47
click at [484, 217] on div "Email de contacto : [EMAIL_ADDRESS][DOMAIN_NAME]" at bounding box center [427, 214] width 181 height 47
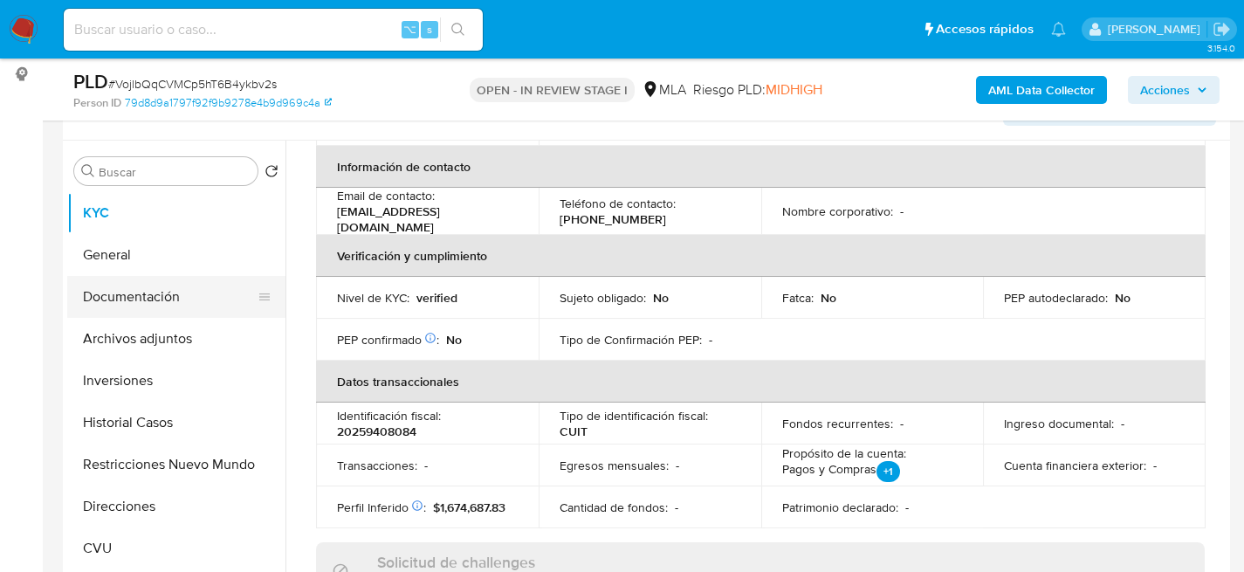
scroll to position [319, 0]
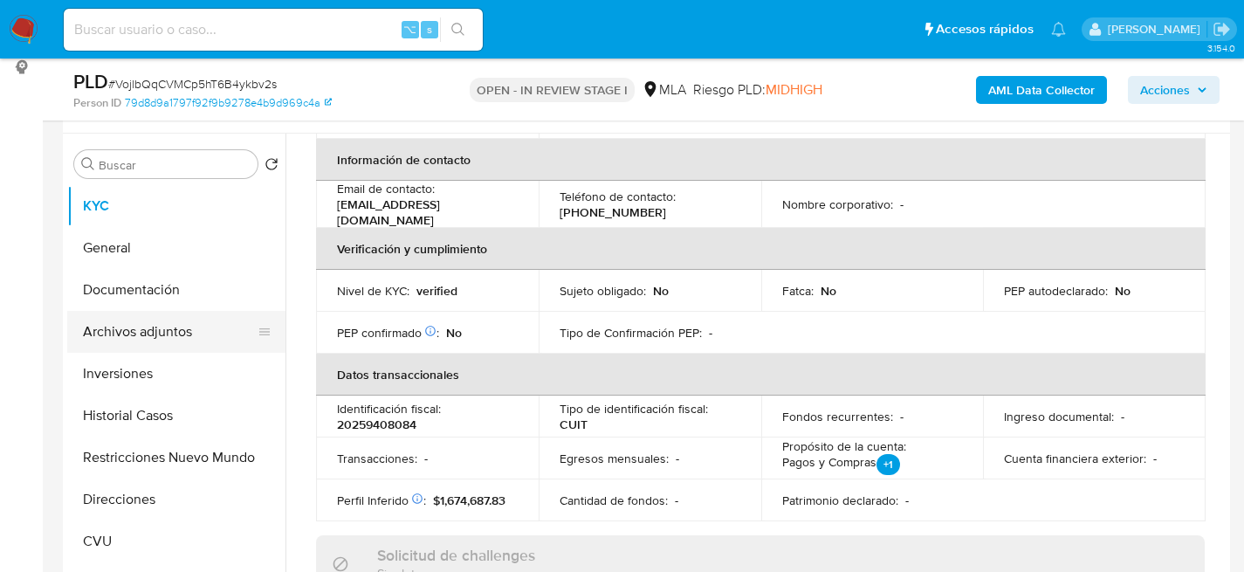
click at [172, 318] on button "Archivos adjuntos" at bounding box center [169, 332] width 204 height 42
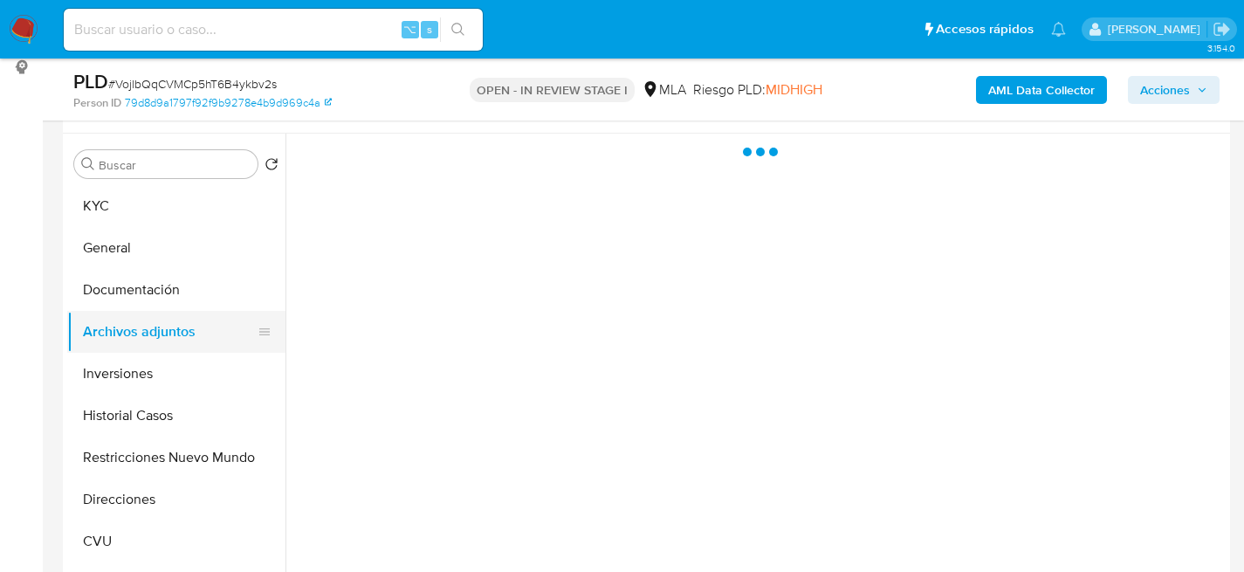
scroll to position [0, 0]
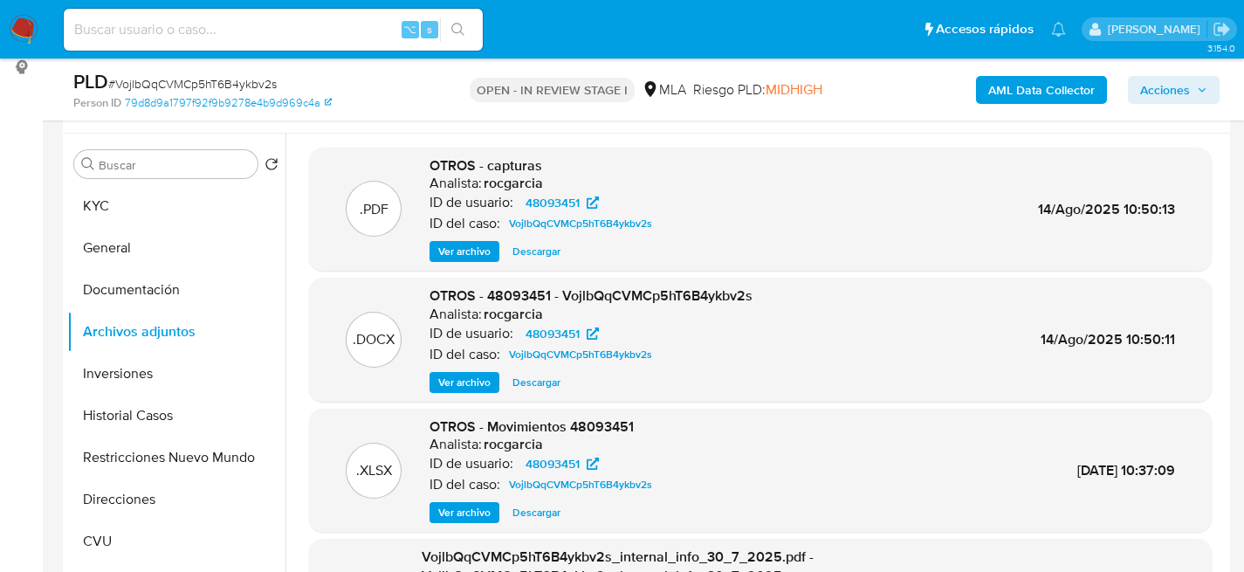
click at [462, 387] on span "Ver archivo" at bounding box center [464, 382] width 52 height 17
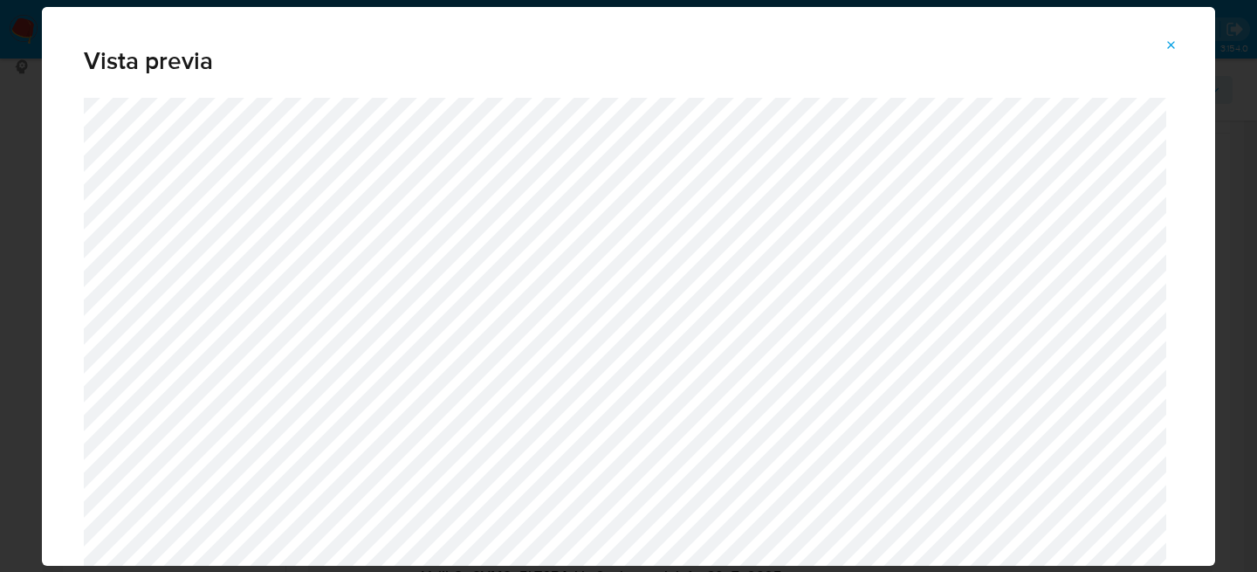
click at [1166, 43] on icon "Attachment preview" at bounding box center [1171, 45] width 14 height 14
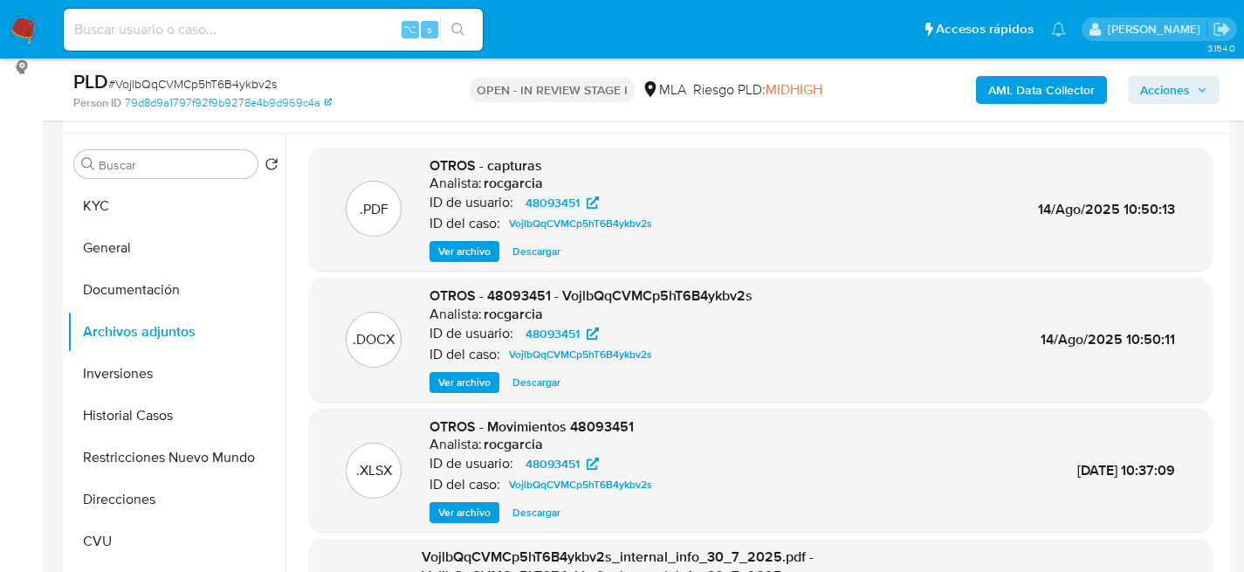
click at [528, 383] on span "Descargar" at bounding box center [536, 382] width 48 height 17
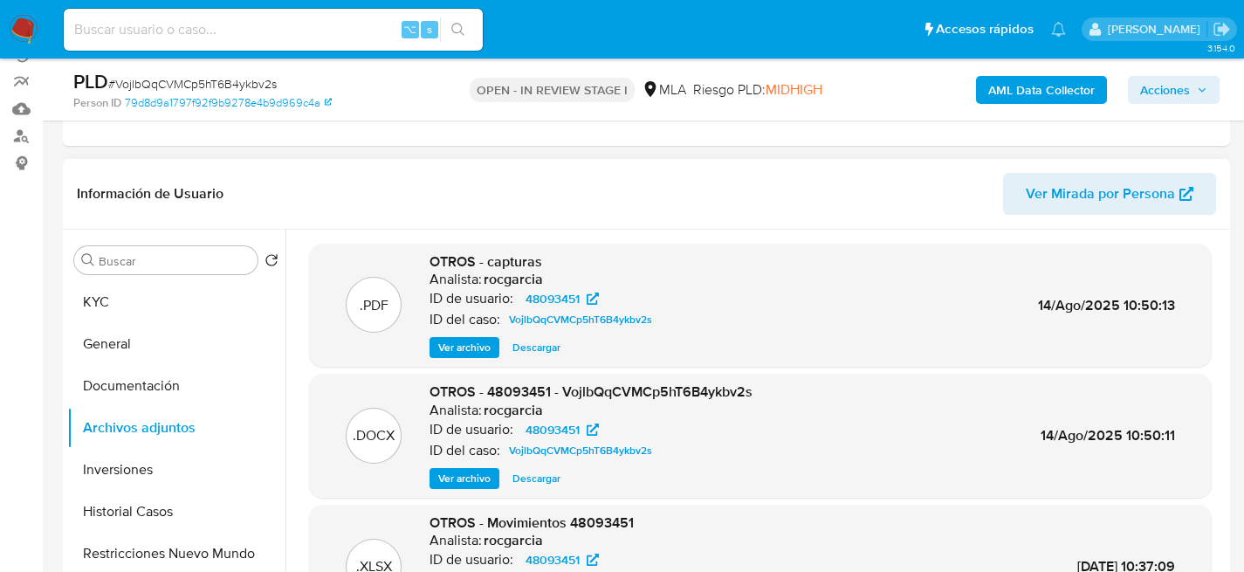
scroll to position [184, 0]
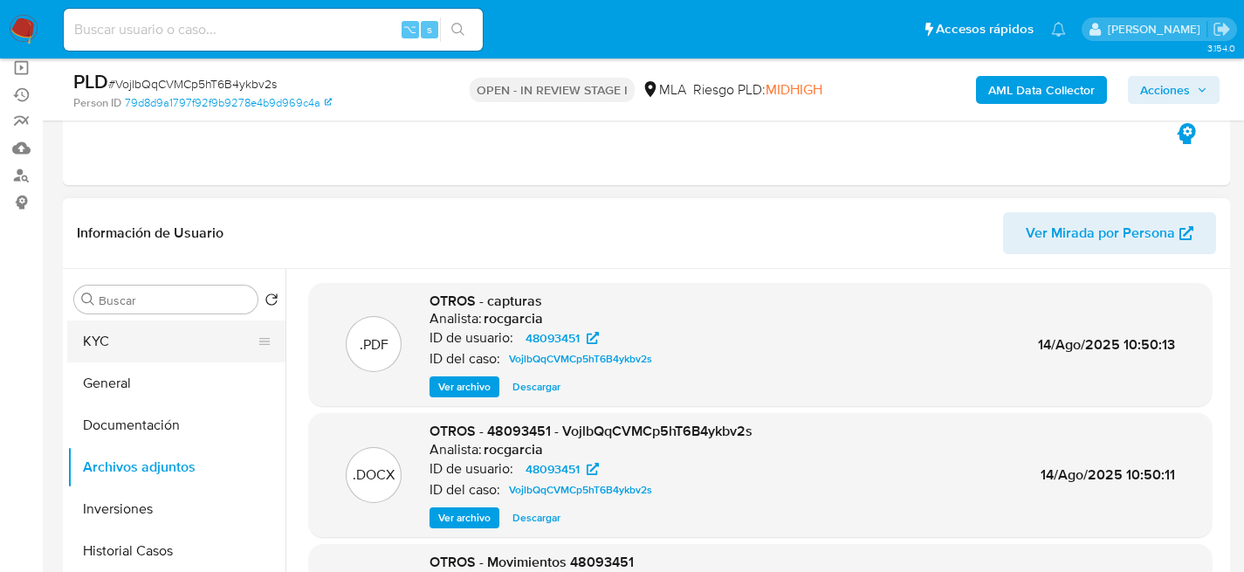
click at [121, 351] on button "KYC" at bounding box center [169, 341] width 204 height 42
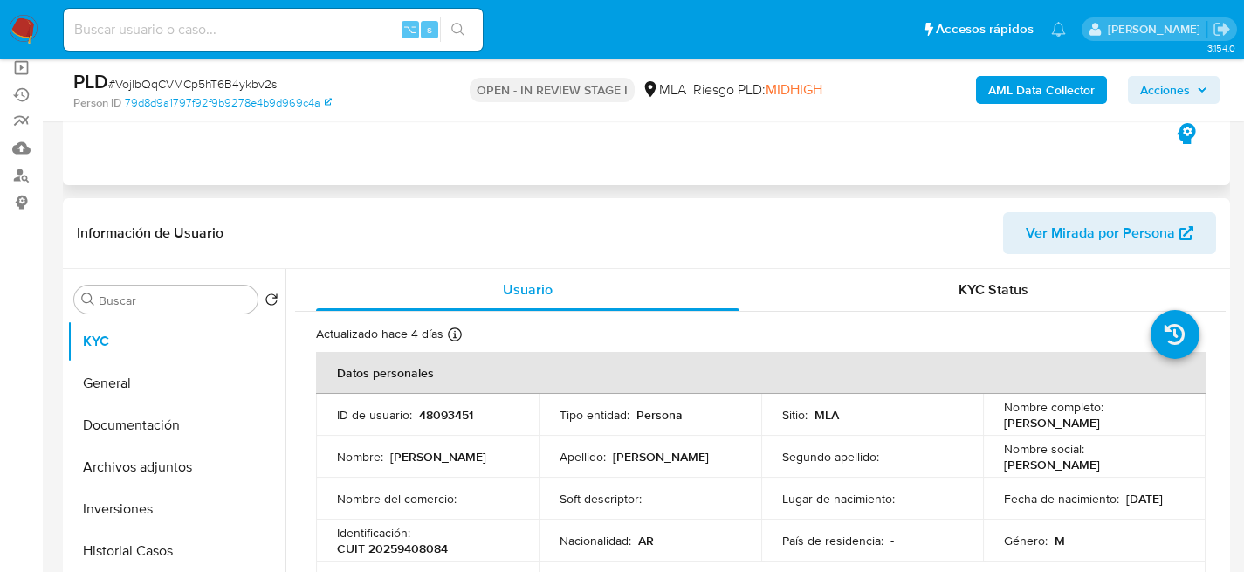
click at [539, 162] on div "Eventos ( 1 ) Acciones AUTOMATIC (1)" at bounding box center [646, 80] width 1167 height 209
